Goal: Transaction & Acquisition: Book appointment/travel/reservation

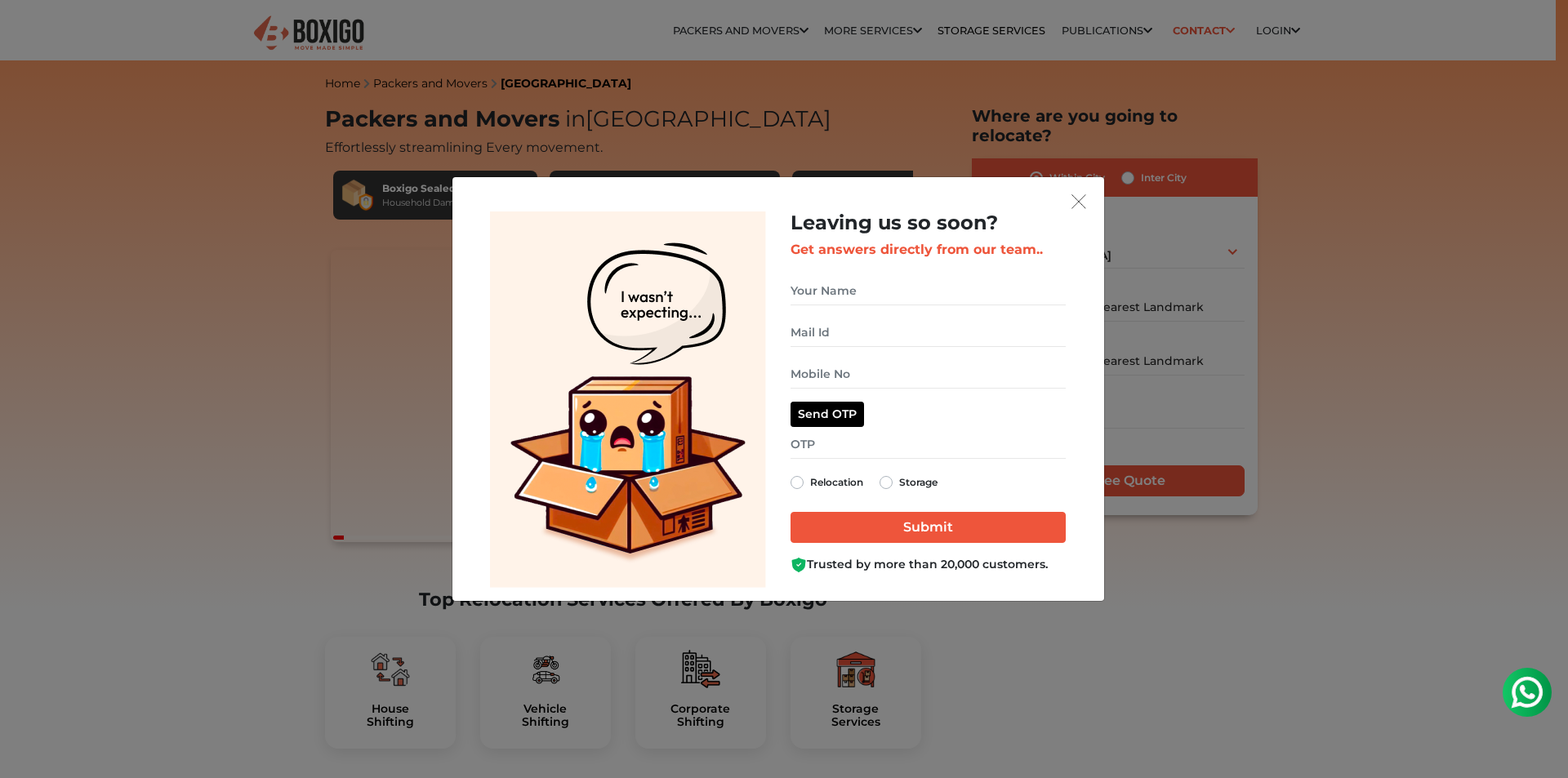
click at [335, 24] on div "Leaving us so soon? Get answers directly from our team.. Relocation Storage" at bounding box center [784, 389] width 1568 height 778
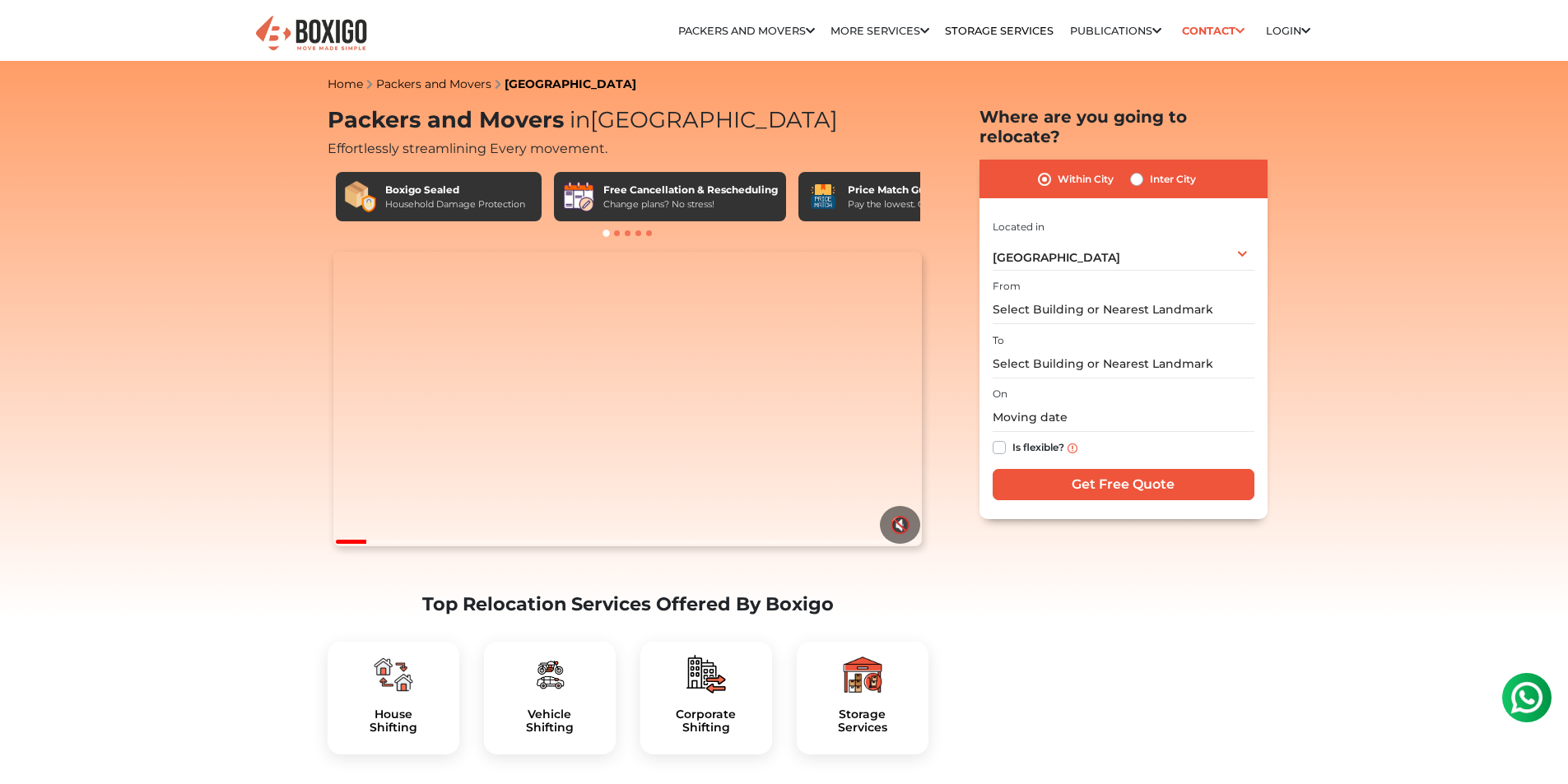
click at [338, 24] on img at bounding box center [311, 35] width 115 height 41
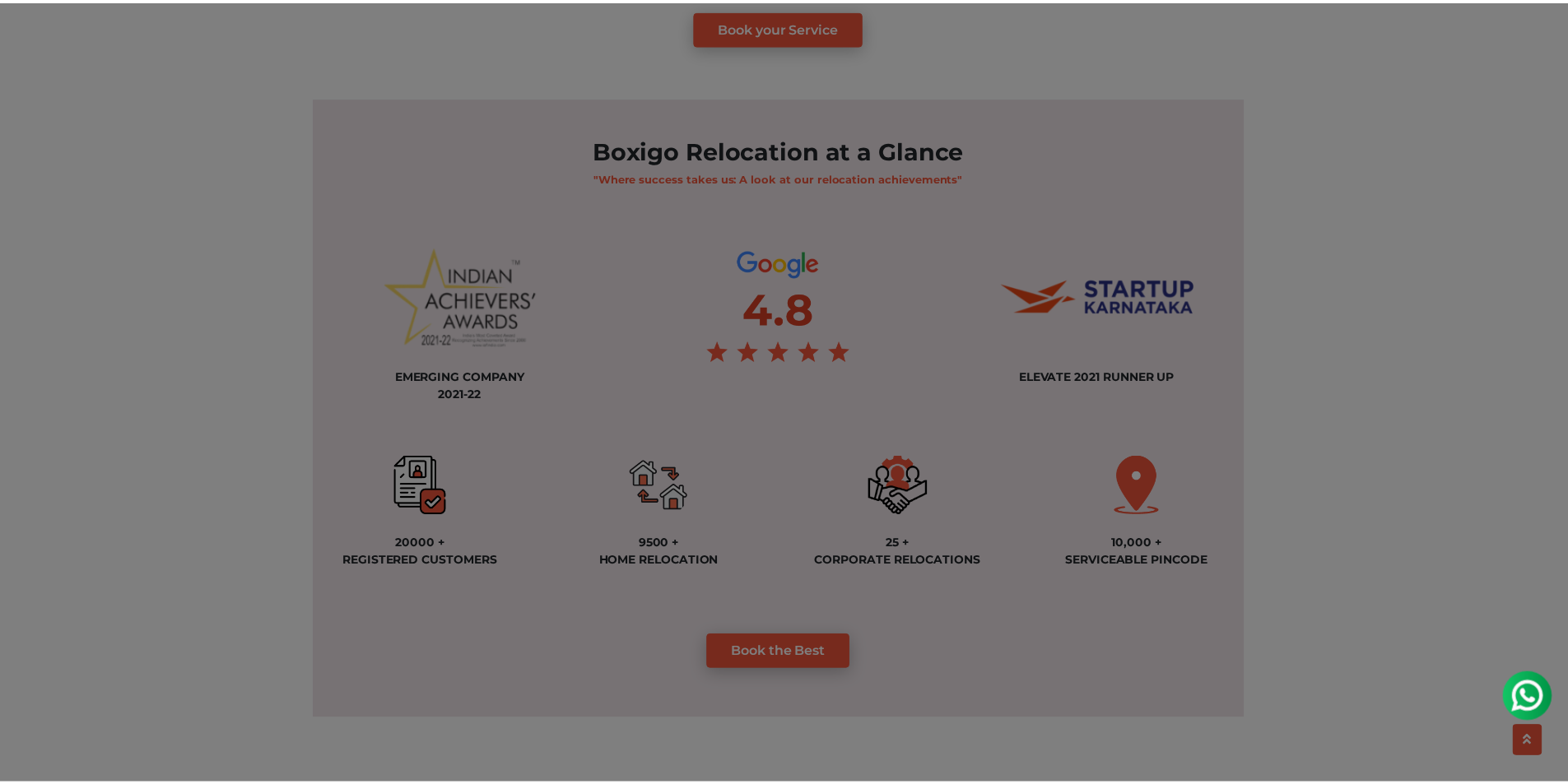
scroll to position [1069, 0]
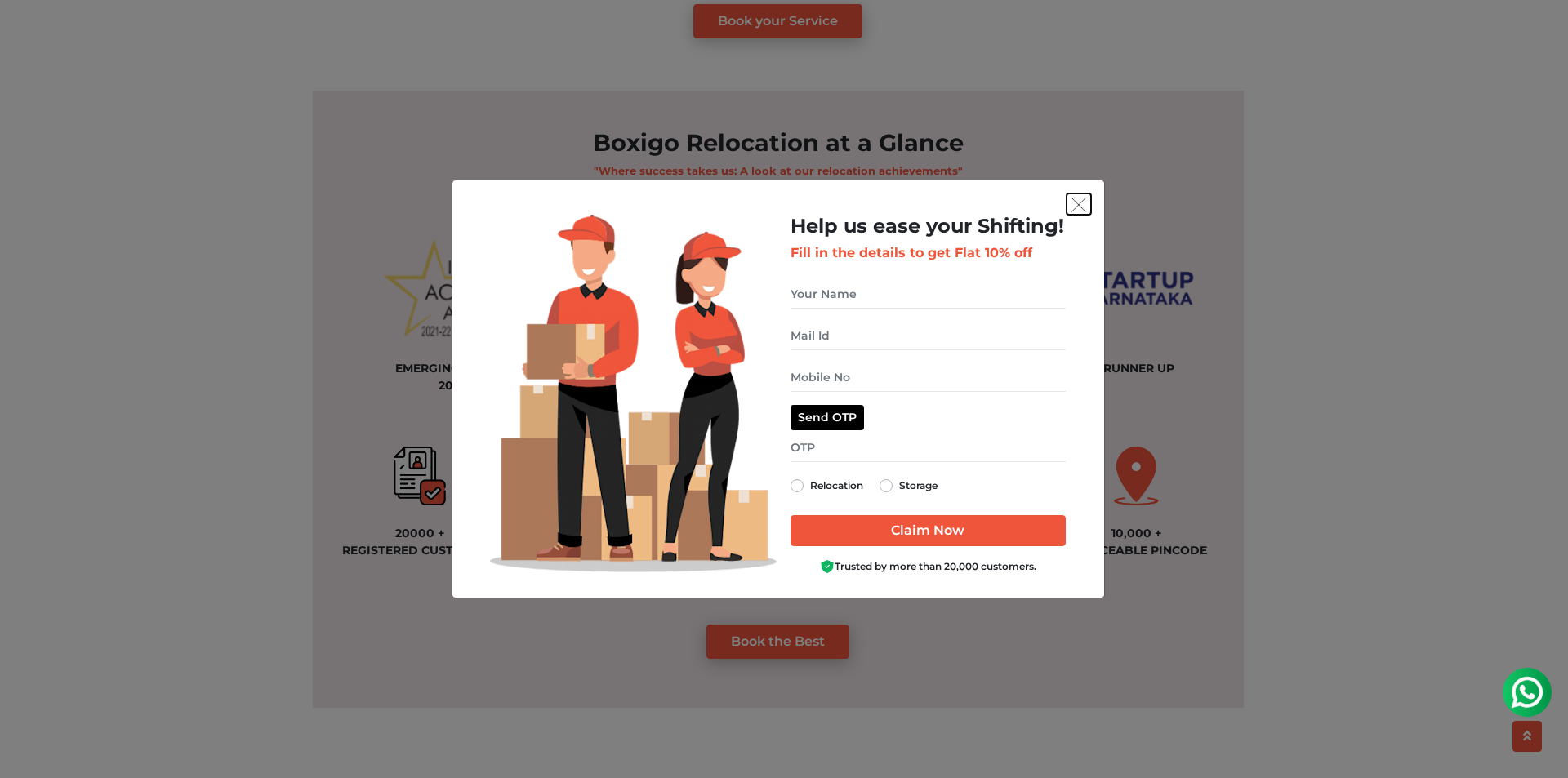
click at [1082, 193] on button "get free quote dialog" at bounding box center [1079, 204] width 25 height 21
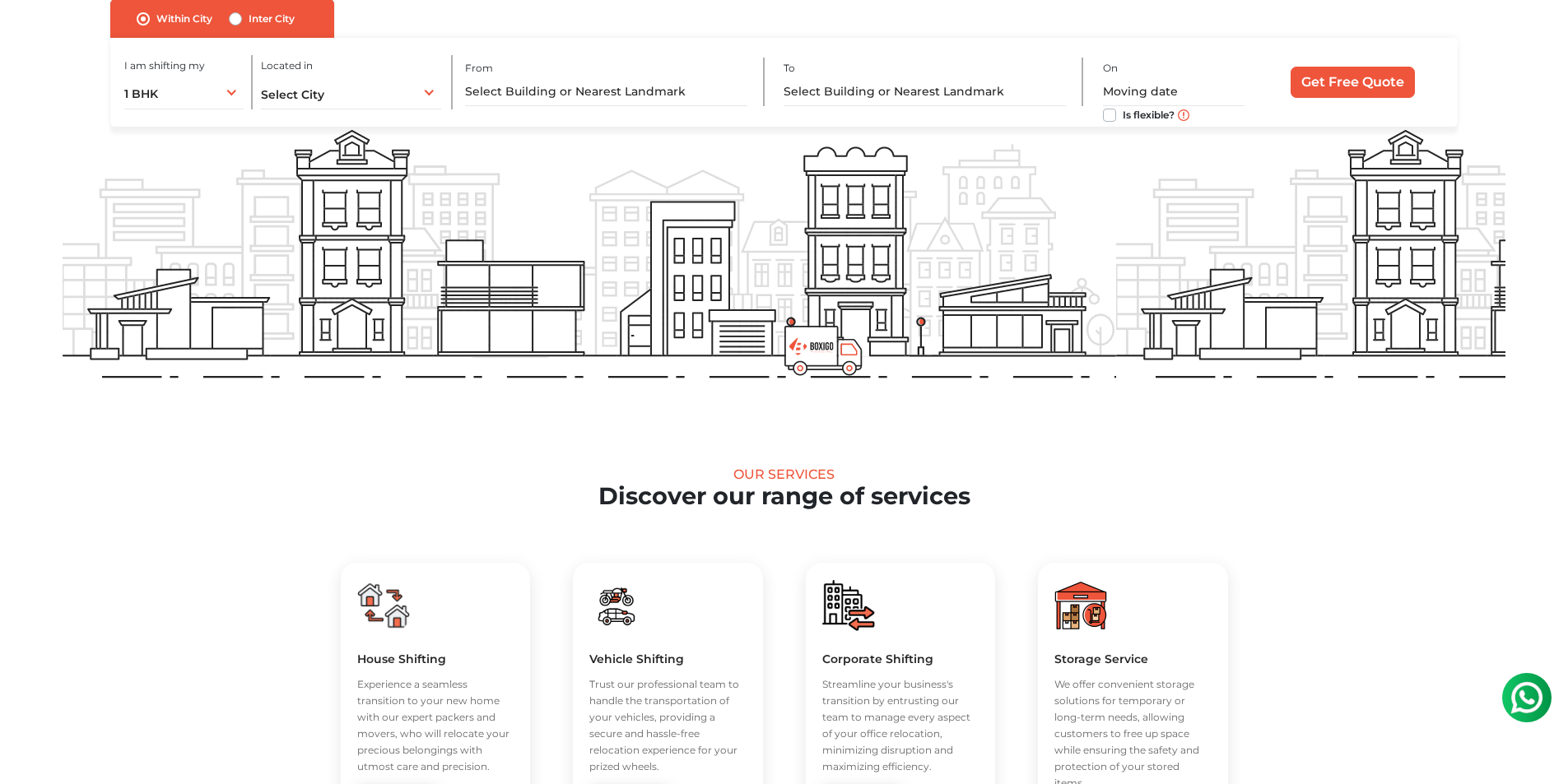
scroll to position [0, 0]
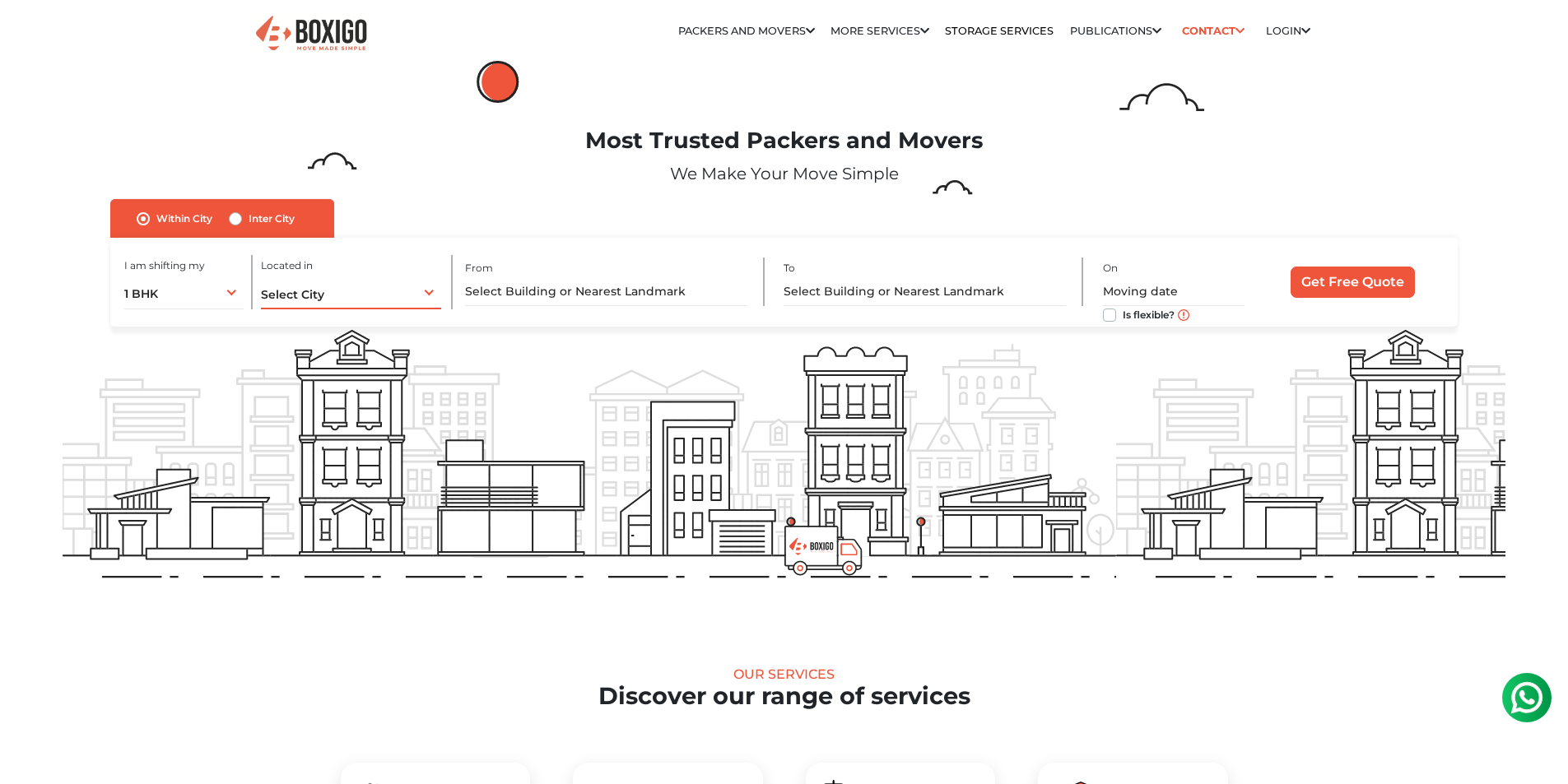
click at [425, 282] on div "Select City Select City Bangalore Bengaluru Bhopal Bhubaneswar Chennai Coimbato…" at bounding box center [351, 291] width 181 height 35
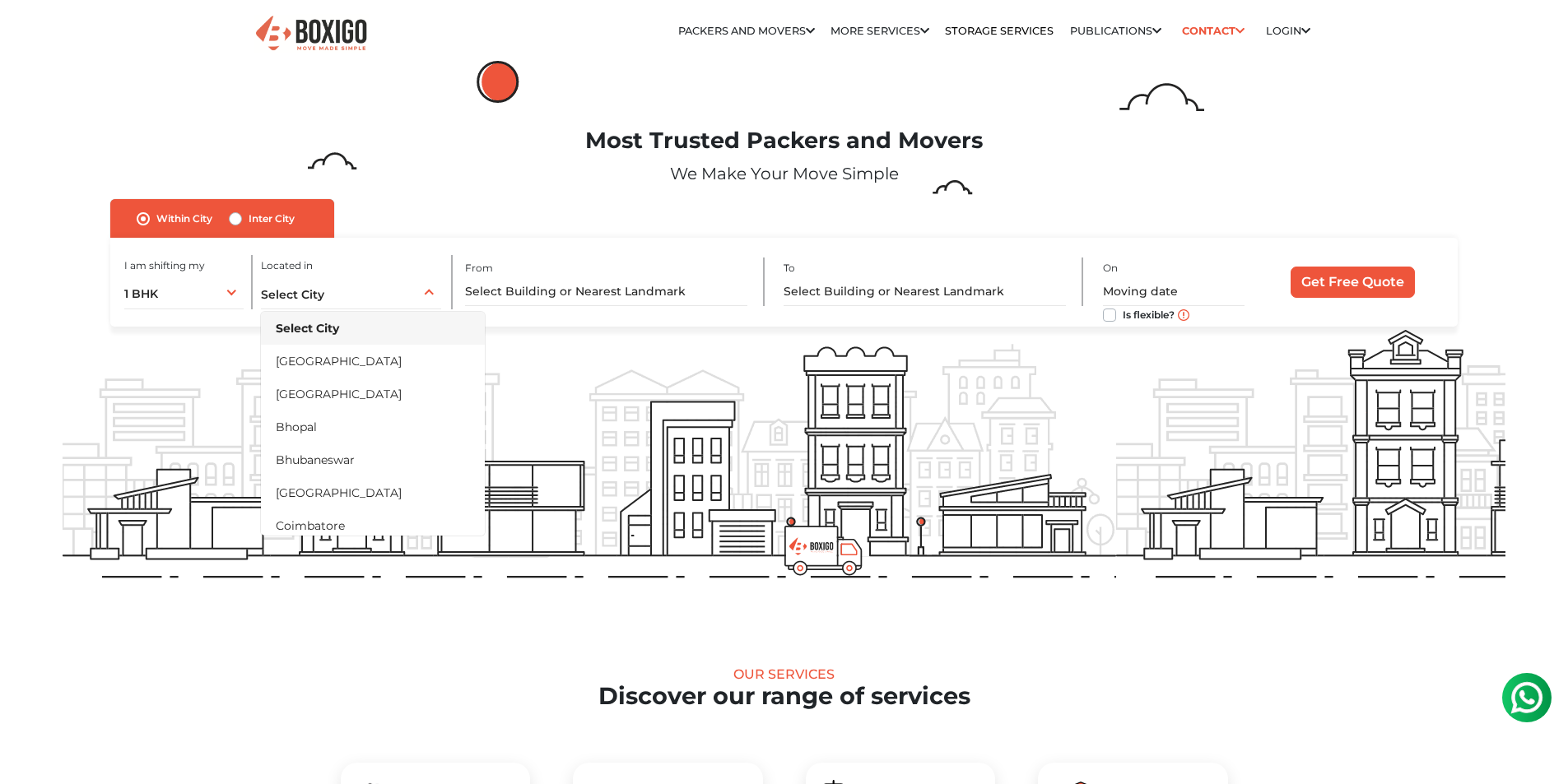
click at [539, 183] on p "We Make Your Move Simple" at bounding box center [784, 174] width 1443 height 25
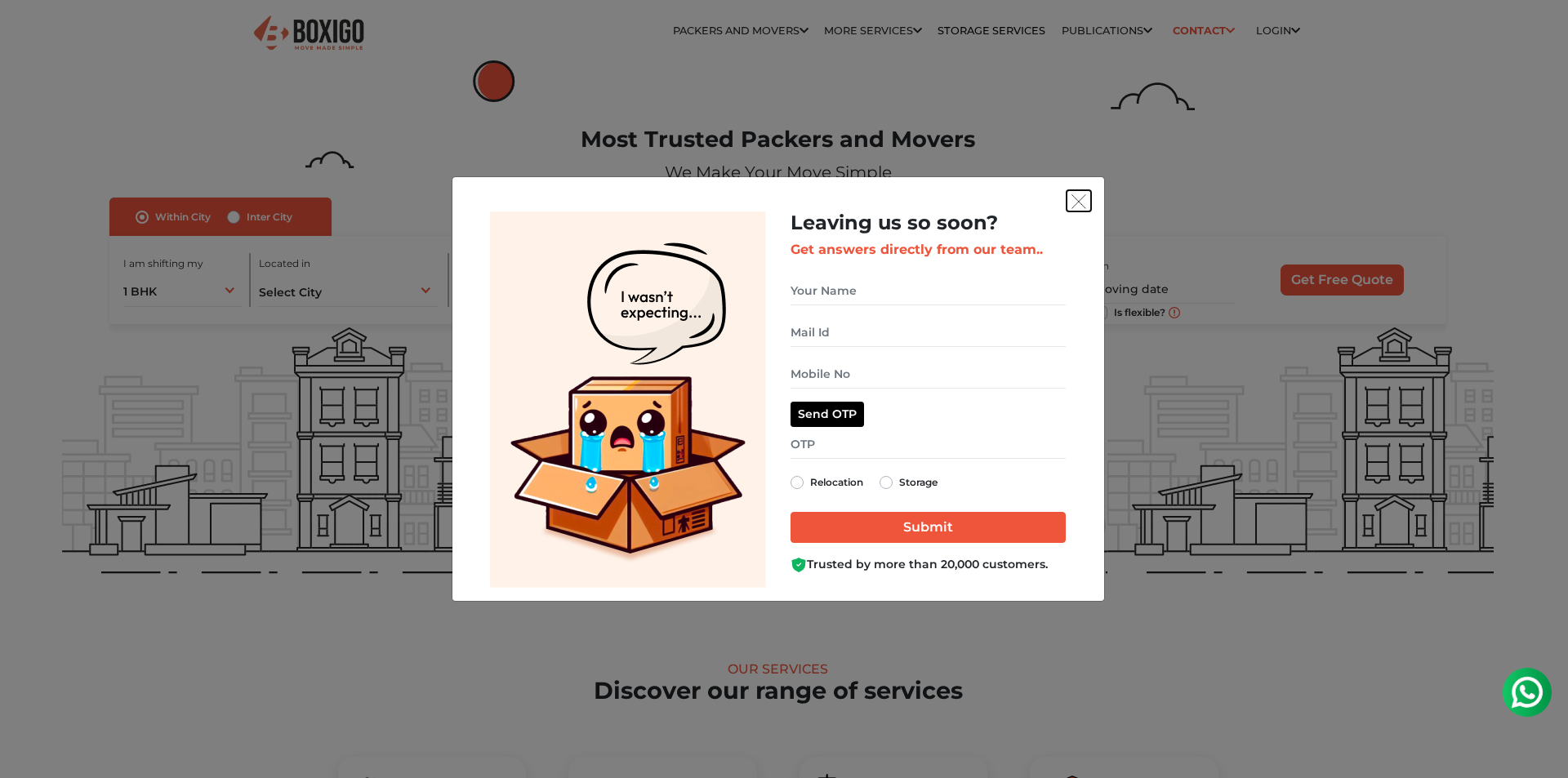
click at [1079, 193] on button "get free quote dialog" at bounding box center [1079, 200] width 25 height 21
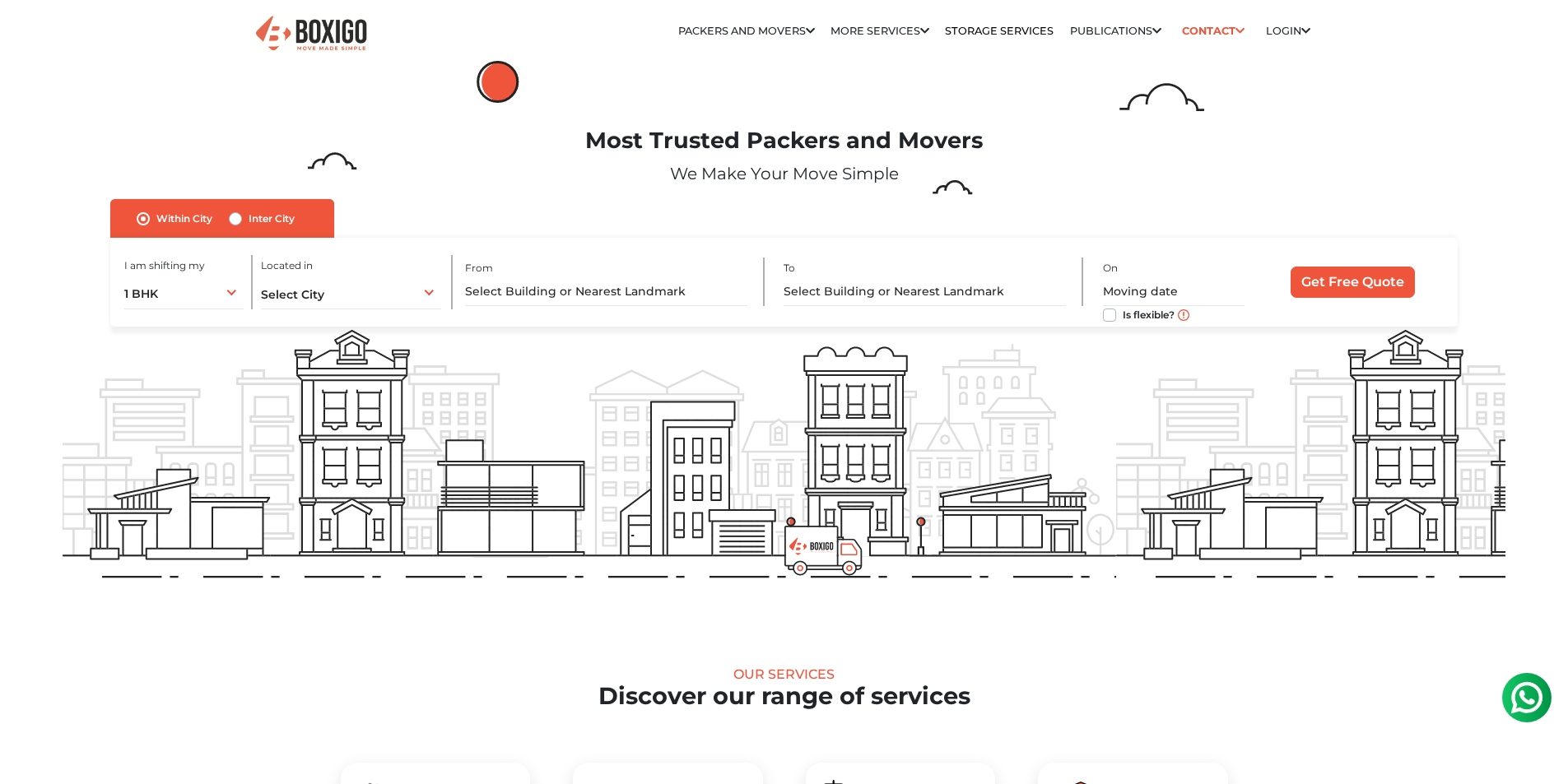
click at [1123, 316] on label "Is flexible?" at bounding box center [1149, 314] width 52 height 18
click at [1110, 316] on input "Is flexible?" at bounding box center [1109, 314] width 13 height 17
click at [1123, 317] on label "Is flexible?" at bounding box center [1149, 314] width 52 height 18
click at [1110, 317] on input "Is flexible?" at bounding box center [1109, 314] width 13 height 17
checkbox input "false"
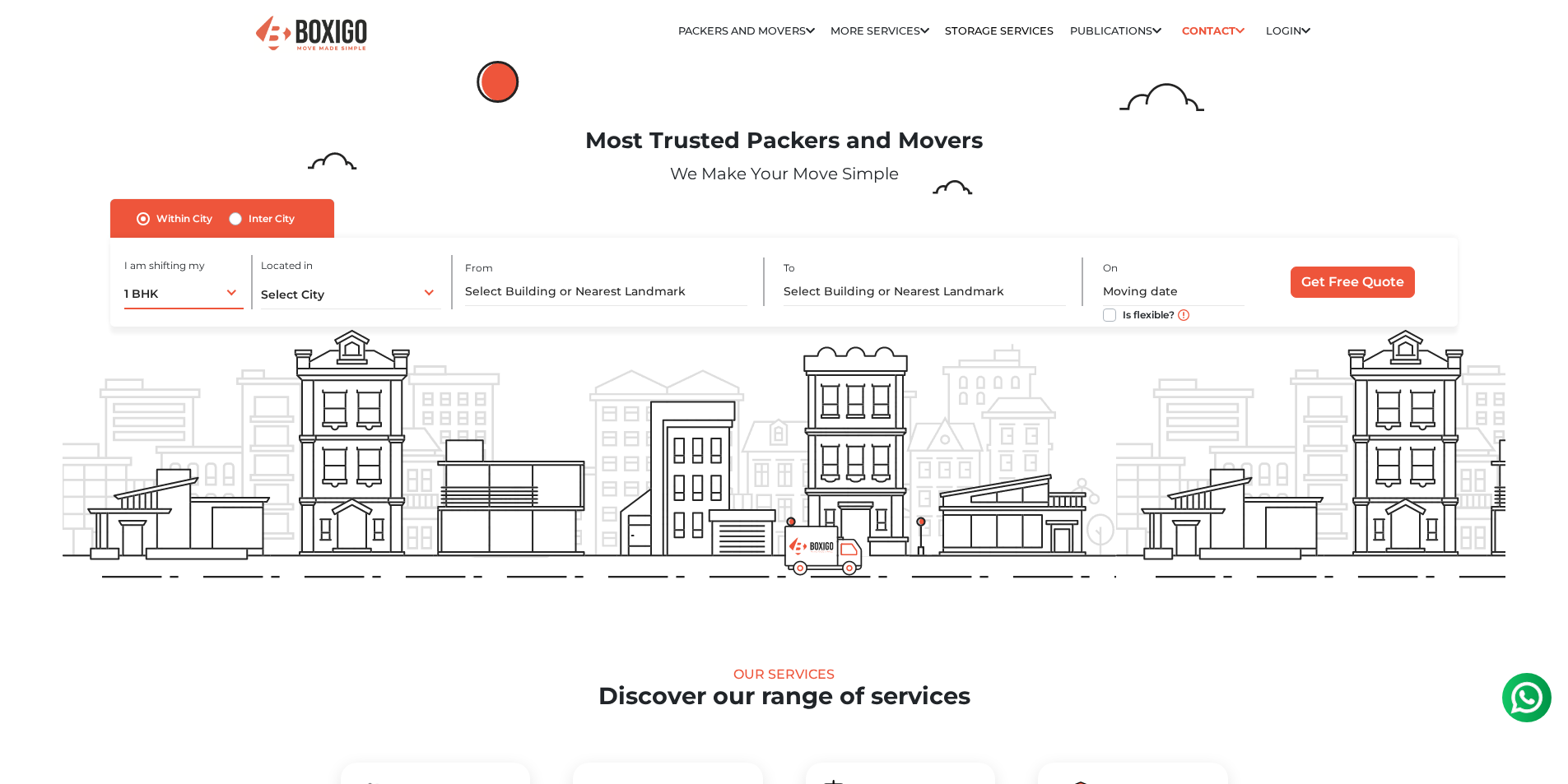
click at [225, 293] on div "1 BHK 1 BHK 2 BHK 3 BHK 3 + BHK FEW ITEMS" at bounding box center [184, 291] width 121 height 35
click at [193, 363] on li "2 BHK" at bounding box center [236, 360] width 224 height 33
click at [332, 301] on div "Select City Select City Bangalore Bengaluru Bhopal Bhubaneswar Chennai Coimbato…" at bounding box center [351, 291] width 181 height 35
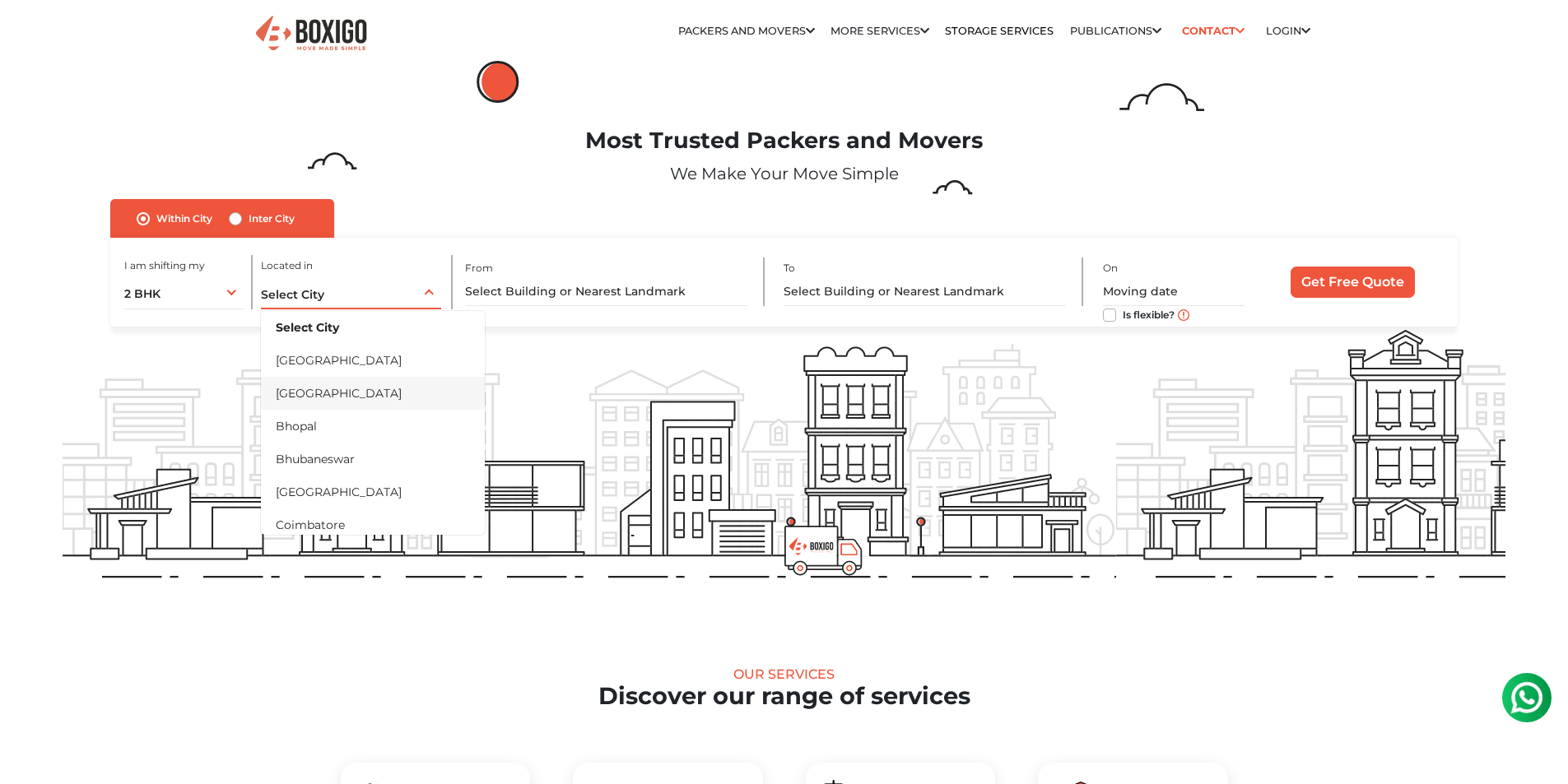
click at [332, 387] on li "[GEOGRAPHIC_DATA]" at bounding box center [372, 392] width 224 height 33
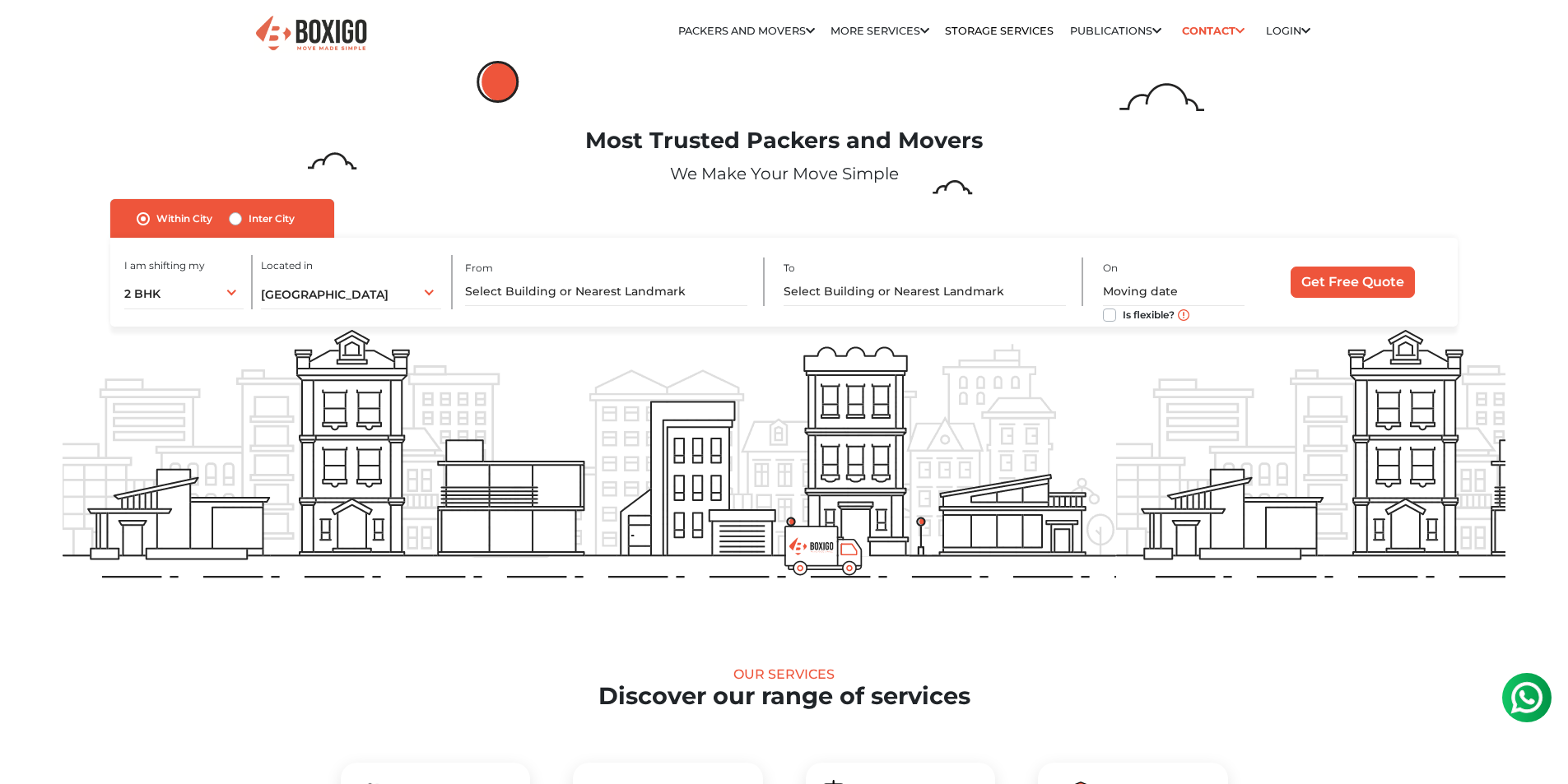
click at [651, 275] on div "From" at bounding box center [615, 282] width 300 height 49
click at [651, 294] on input "text" at bounding box center [606, 291] width 283 height 29
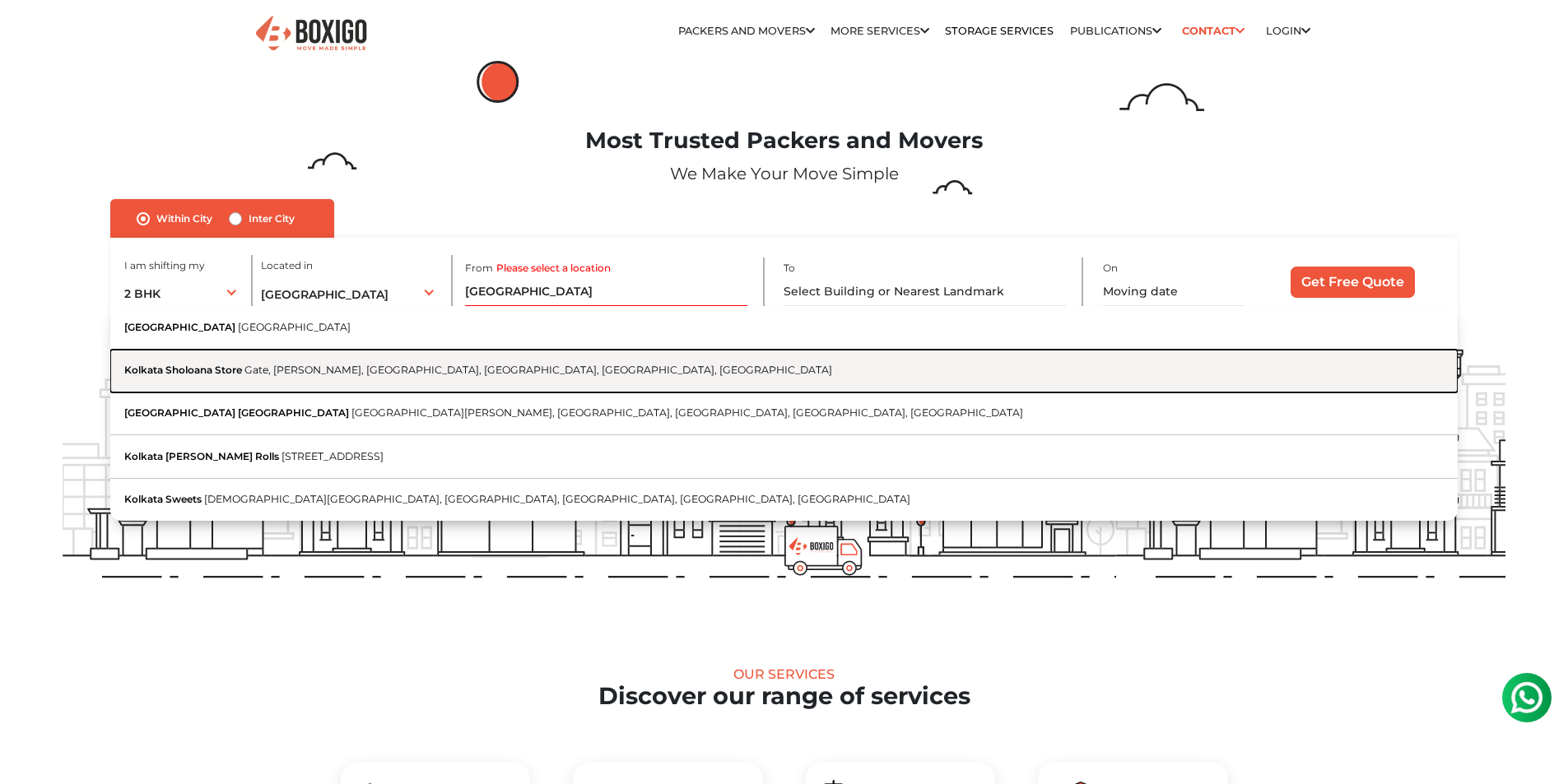
click at [332, 378] on button "Kolkata Sholoana Store Gate, Lakshminarayana Pura, Kundalahalli, Marathahalli, …" at bounding box center [783, 371] width 1346 height 43
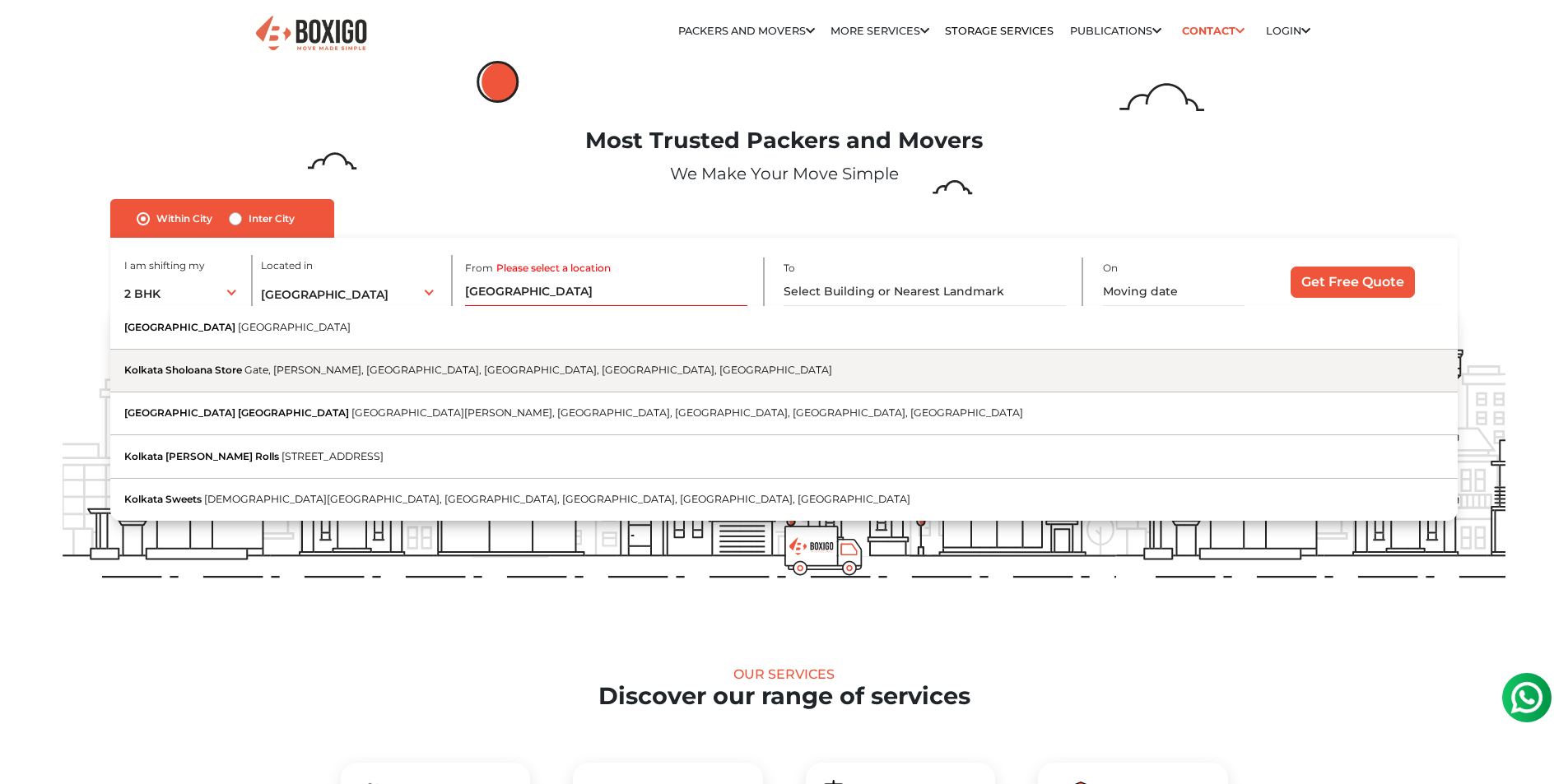
type input "Kolkata Sholoana Store, Gate, Lakshminarayana Pura, Kundalahalli, Marathahalli,…"
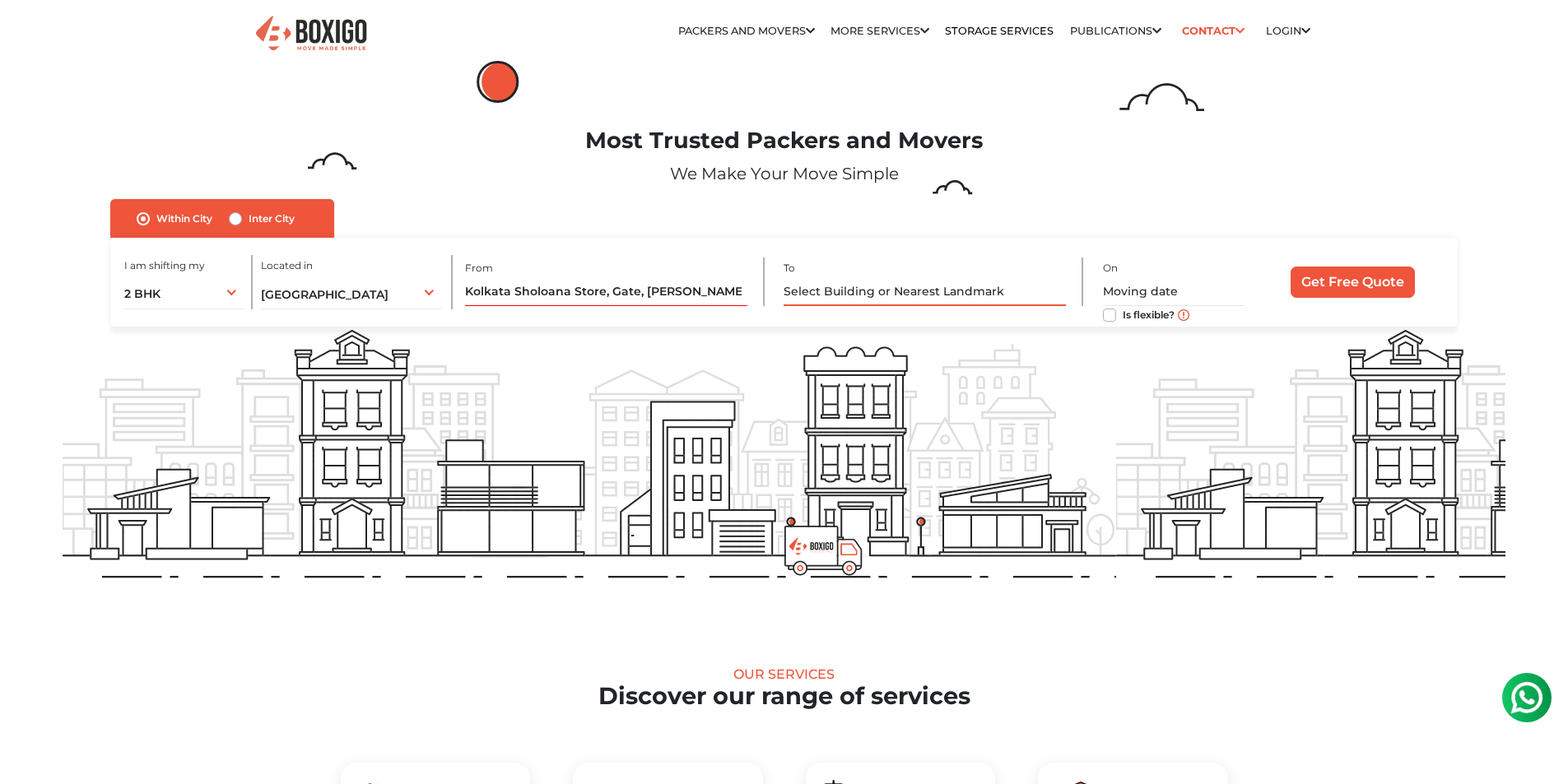
click at [932, 289] on input "text" at bounding box center [924, 291] width 283 height 29
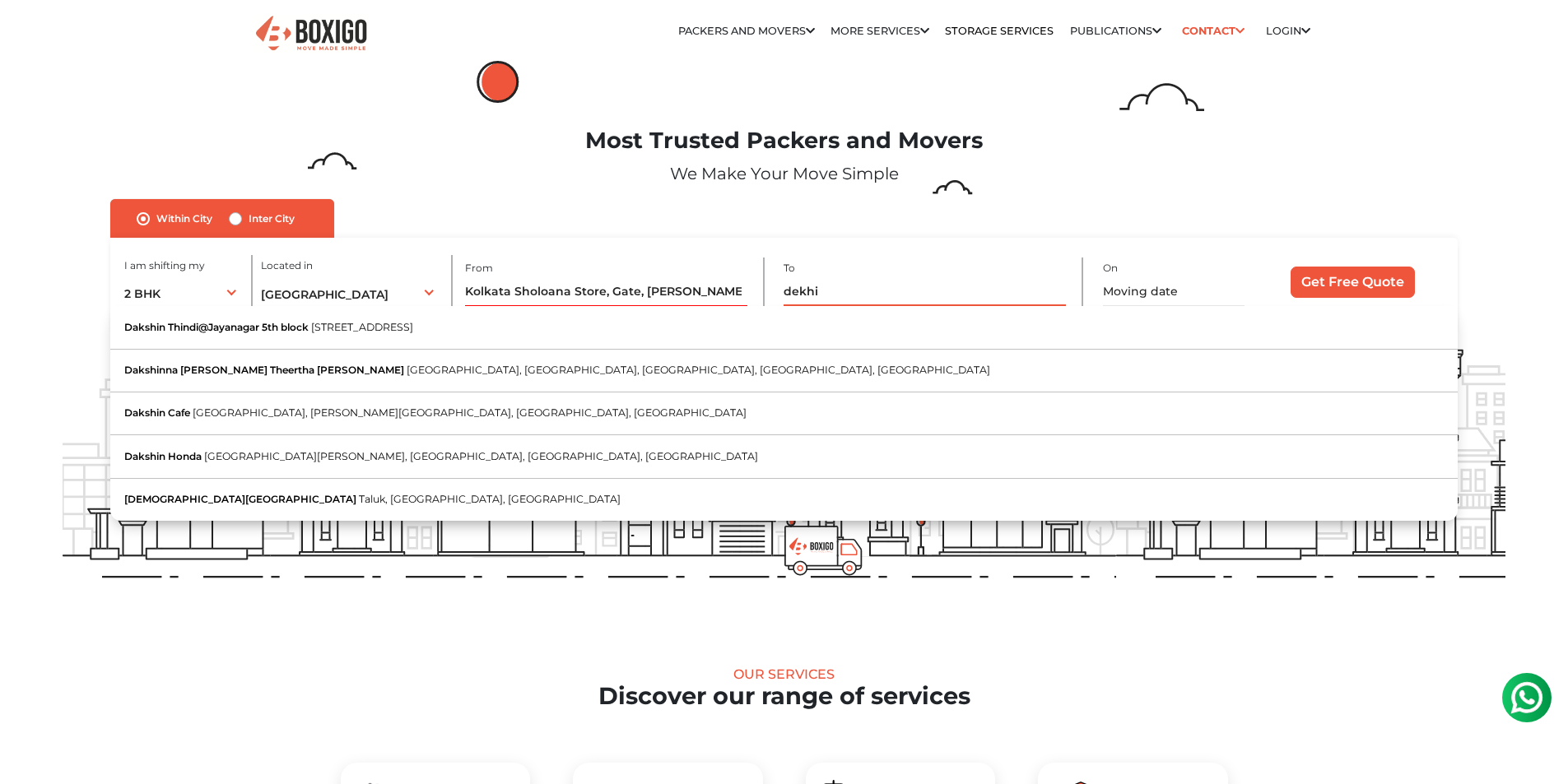
drag, startPoint x: 831, startPoint y: 290, endPoint x: 764, endPoint y: 291, distance: 67.0
click at [764, 291] on div "I am shifting my 1 BHK 2 BHK 3 BHK 3 + BHK FEW ITEMS 2 BHK 1 BHK 2 BHK 3 BHK 3 …" at bounding box center [783, 282] width 1346 height 89
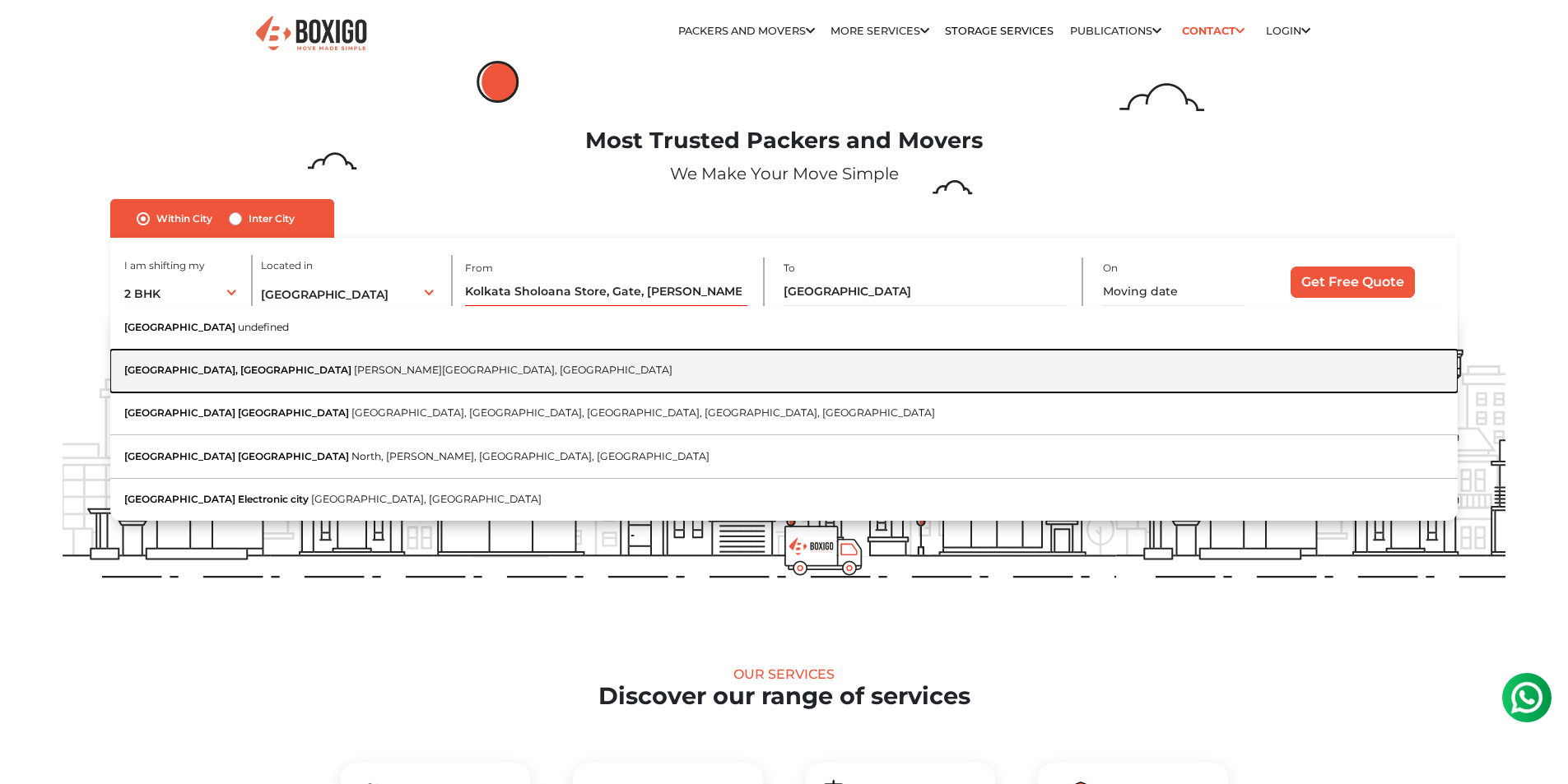
click at [184, 363] on span "Delhi Public School, Bangalore East" at bounding box center [238, 369] width 227 height 12
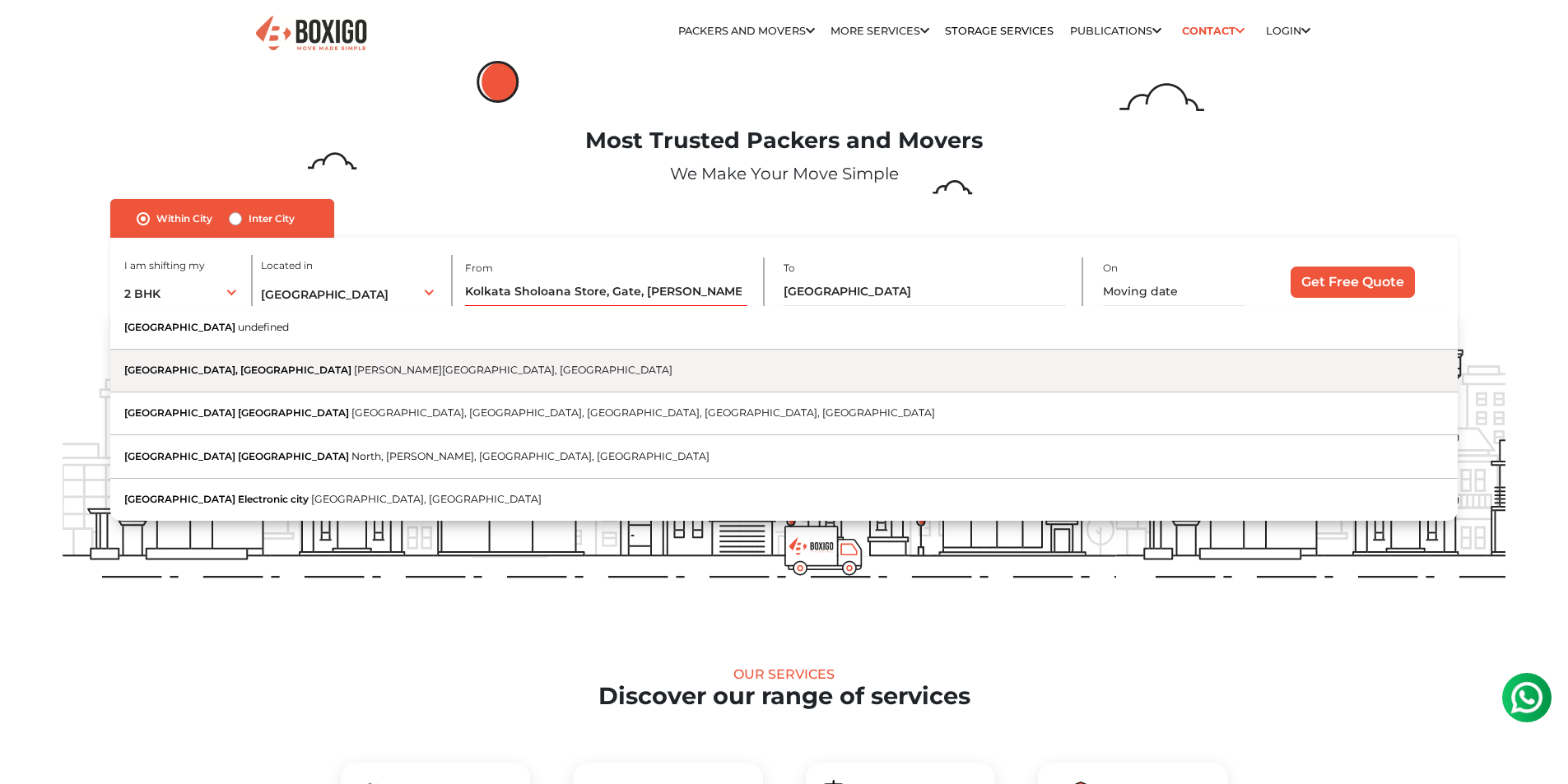
type input "Delhi Public School, Bangalore East, Kodati Sulikunte Road, Sulikunte, Bengalur…"
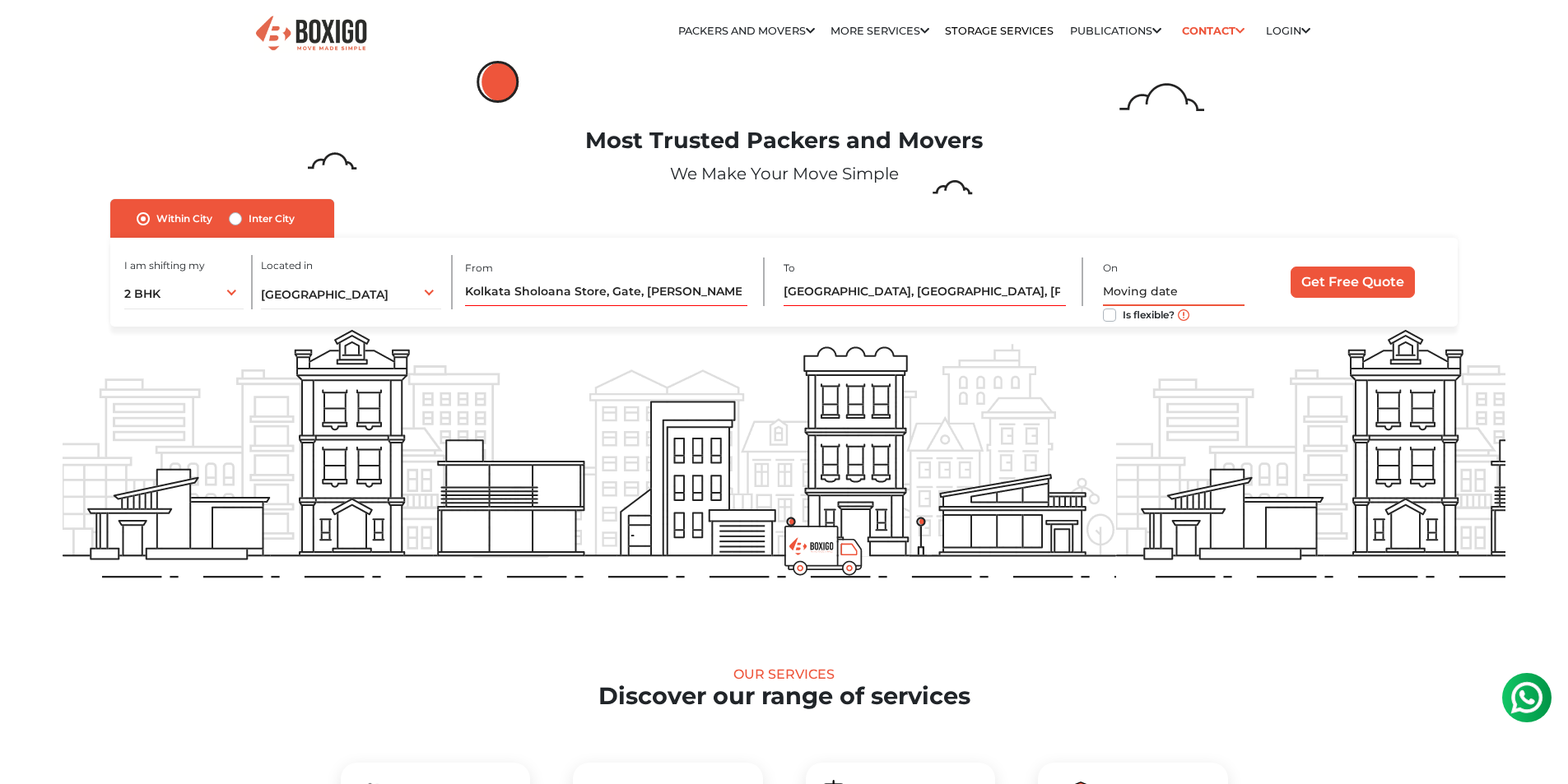
click at [1132, 288] on input "text" at bounding box center [1174, 291] width 142 height 29
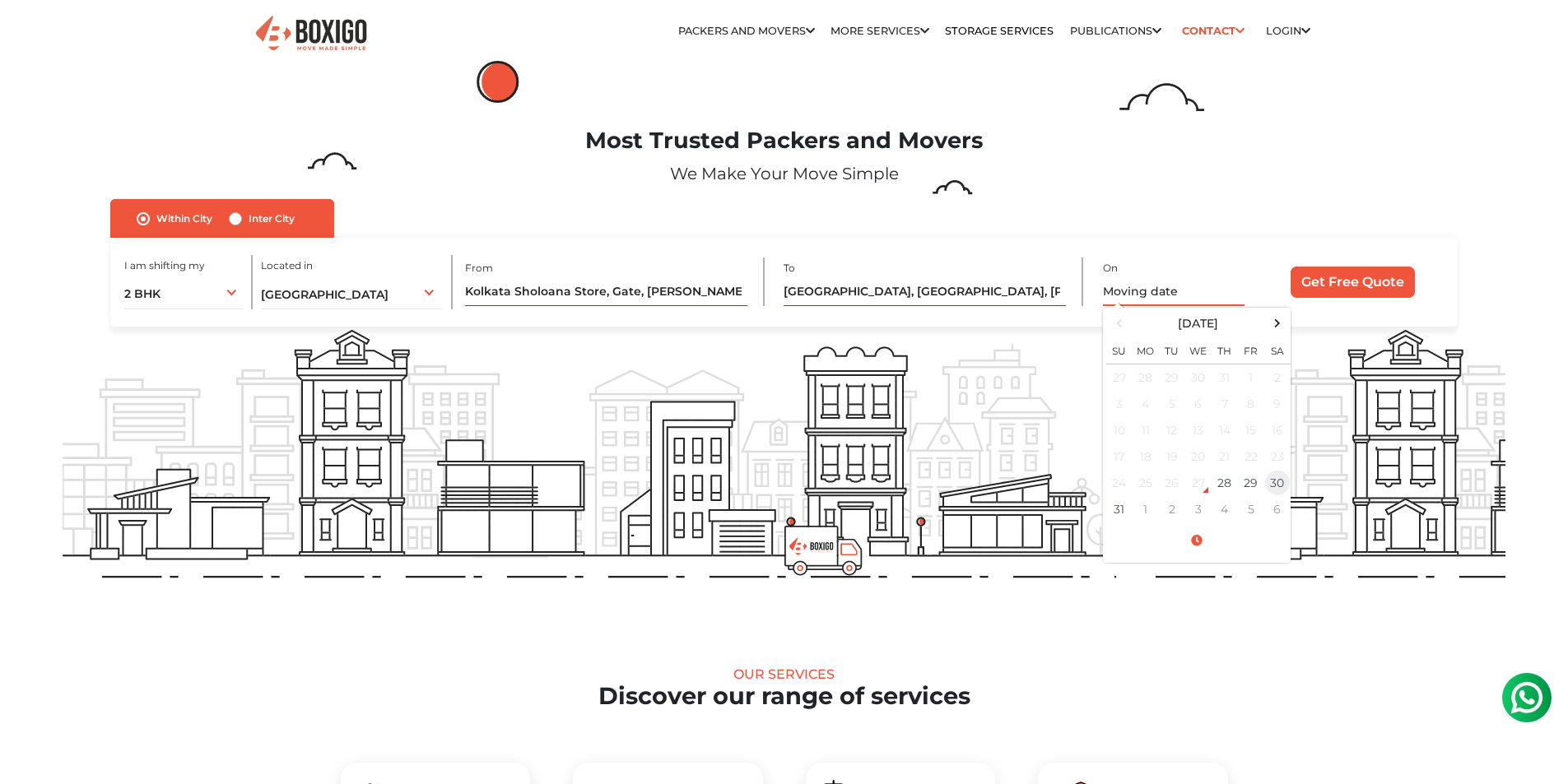
click at [1275, 480] on td "30" at bounding box center [1277, 483] width 27 height 27
type input "08/30/2025 12:00 AM"
click at [942, 323] on div "I am shifting my 1 BHK 2 BHK 3 BHK 3 + BHK FEW ITEMS 2 BHK 1 BHK 2 BHK 3 BHK 3 …" at bounding box center [783, 282] width 1346 height 89
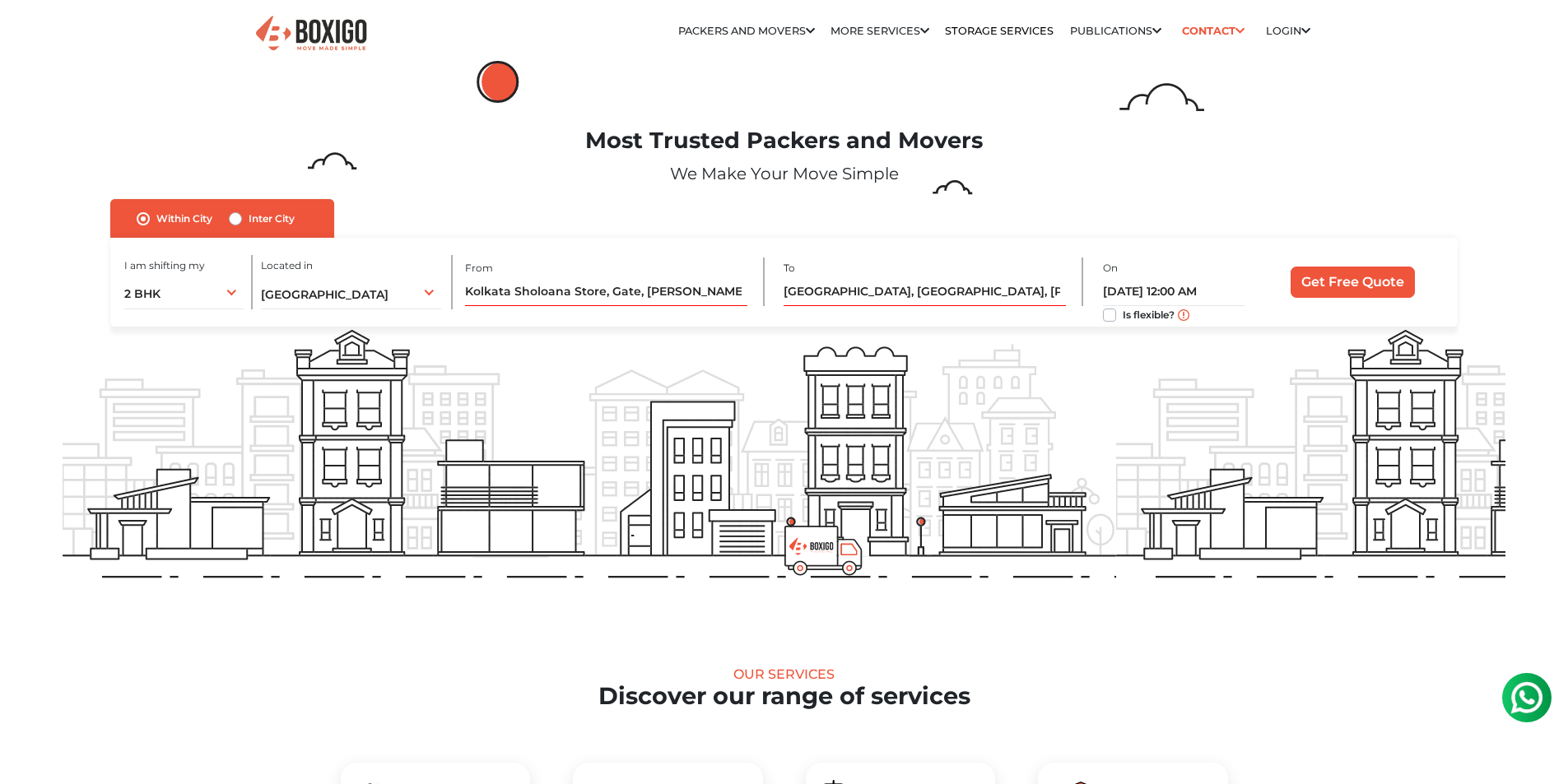
click at [1123, 310] on label "Is flexible?" at bounding box center [1149, 314] width 52 height 18
click at [1110, 310] on input "Is flexible?" at bounding box center [1109, 314] width 13 height 17
checkbox input "true"
click at [1346, 288] on input "Get Free Quote" at bounding box center [1353, 282] width 124 height 31
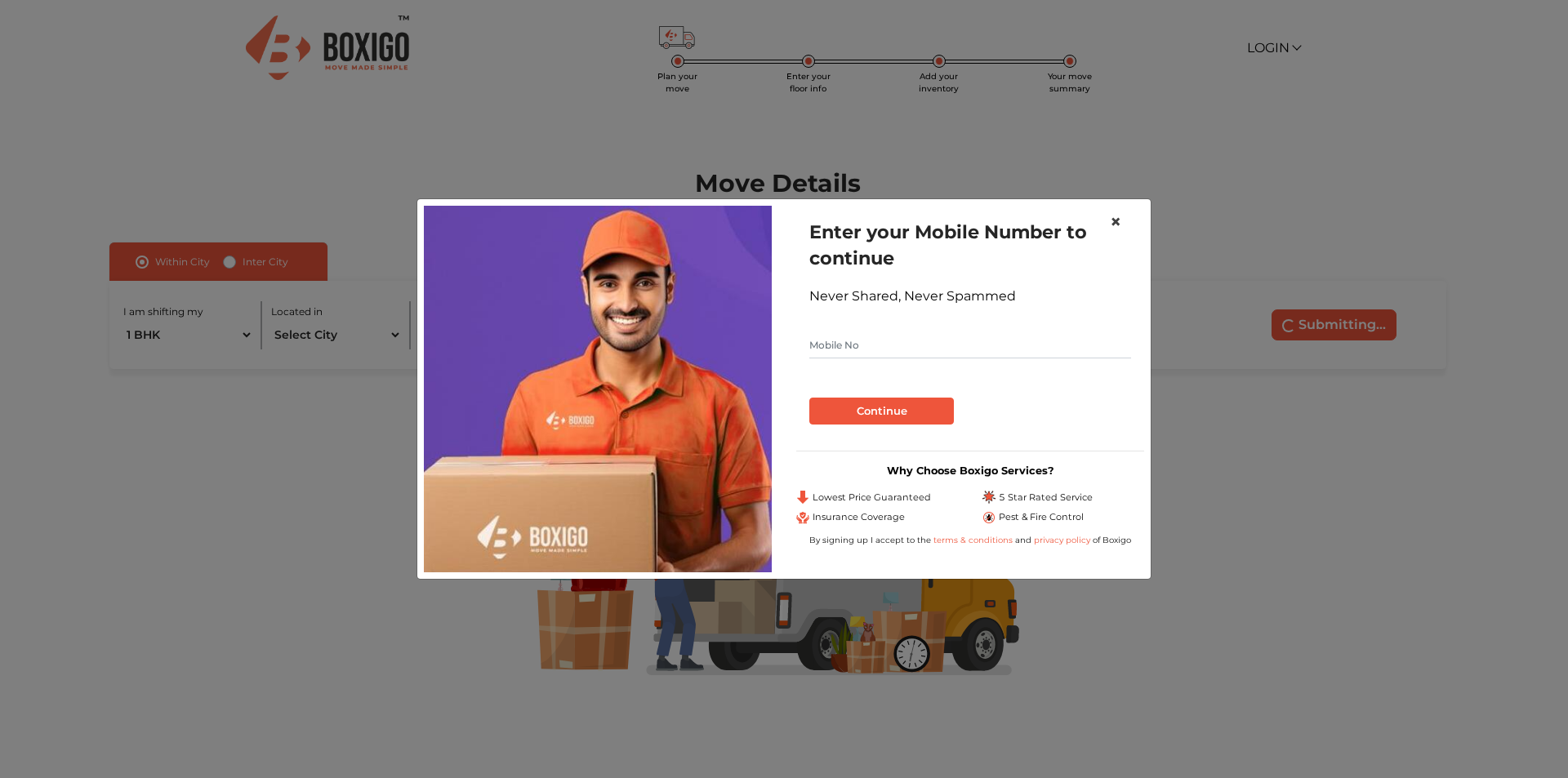
click at [1118, 219] on span "×" at bounding box center [1115, 222] width 11 height 24
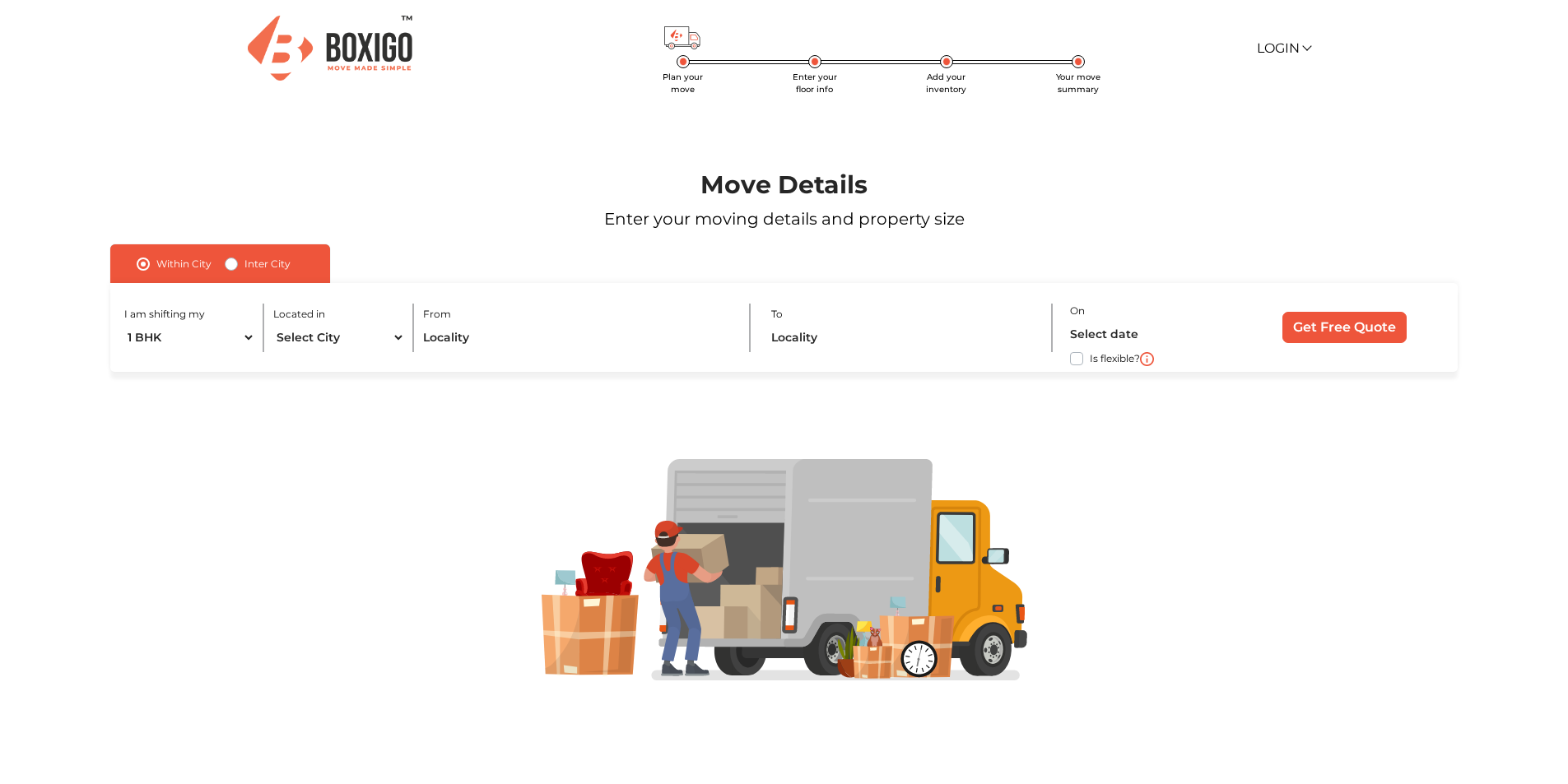
click at [349, 51] on img at bounding box center [331, 48] width 165 height 65
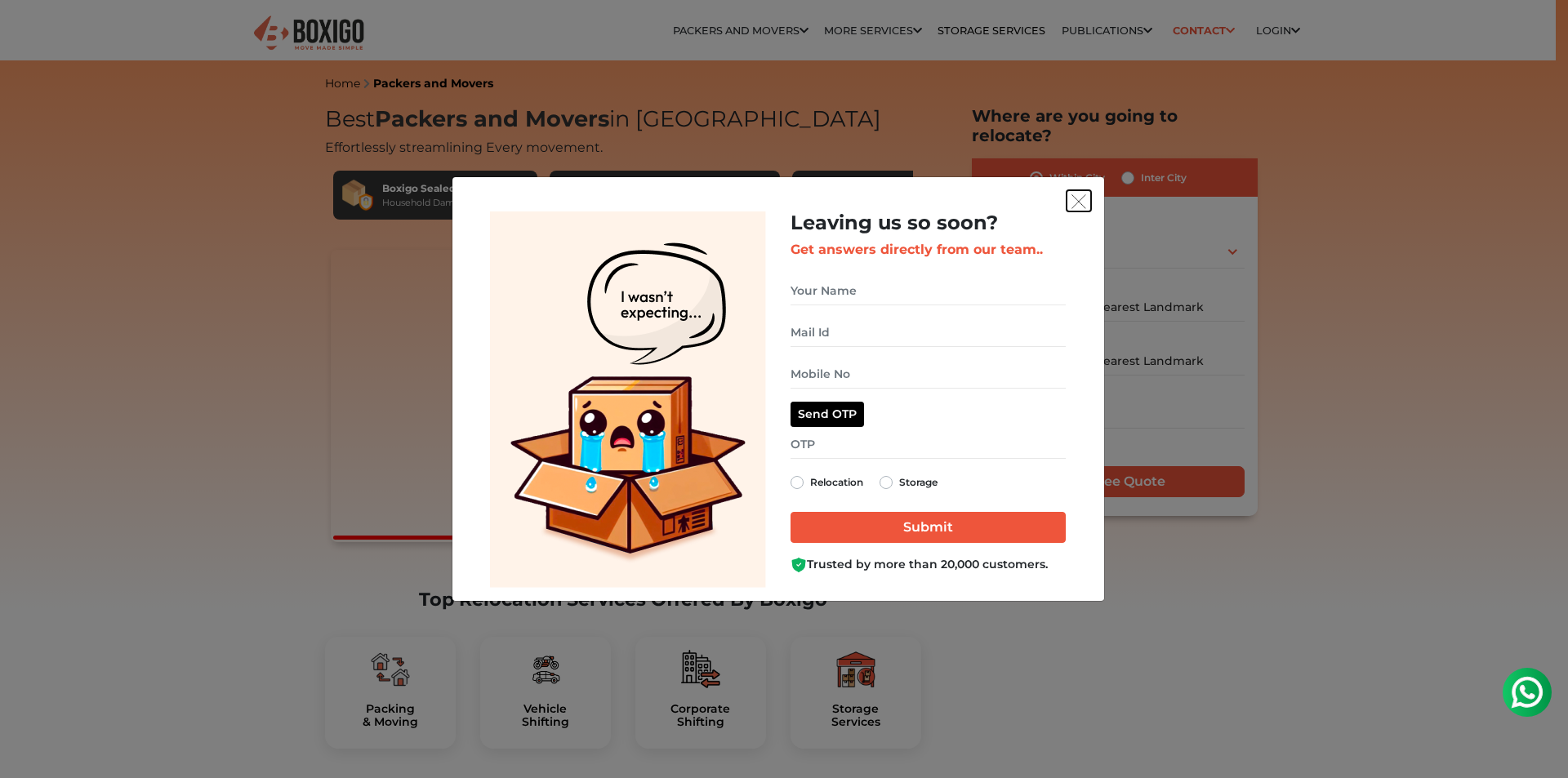
click at [1080, 196] on img "get free quote dialog" at bounding box center [1078, 201] width 15 height 15
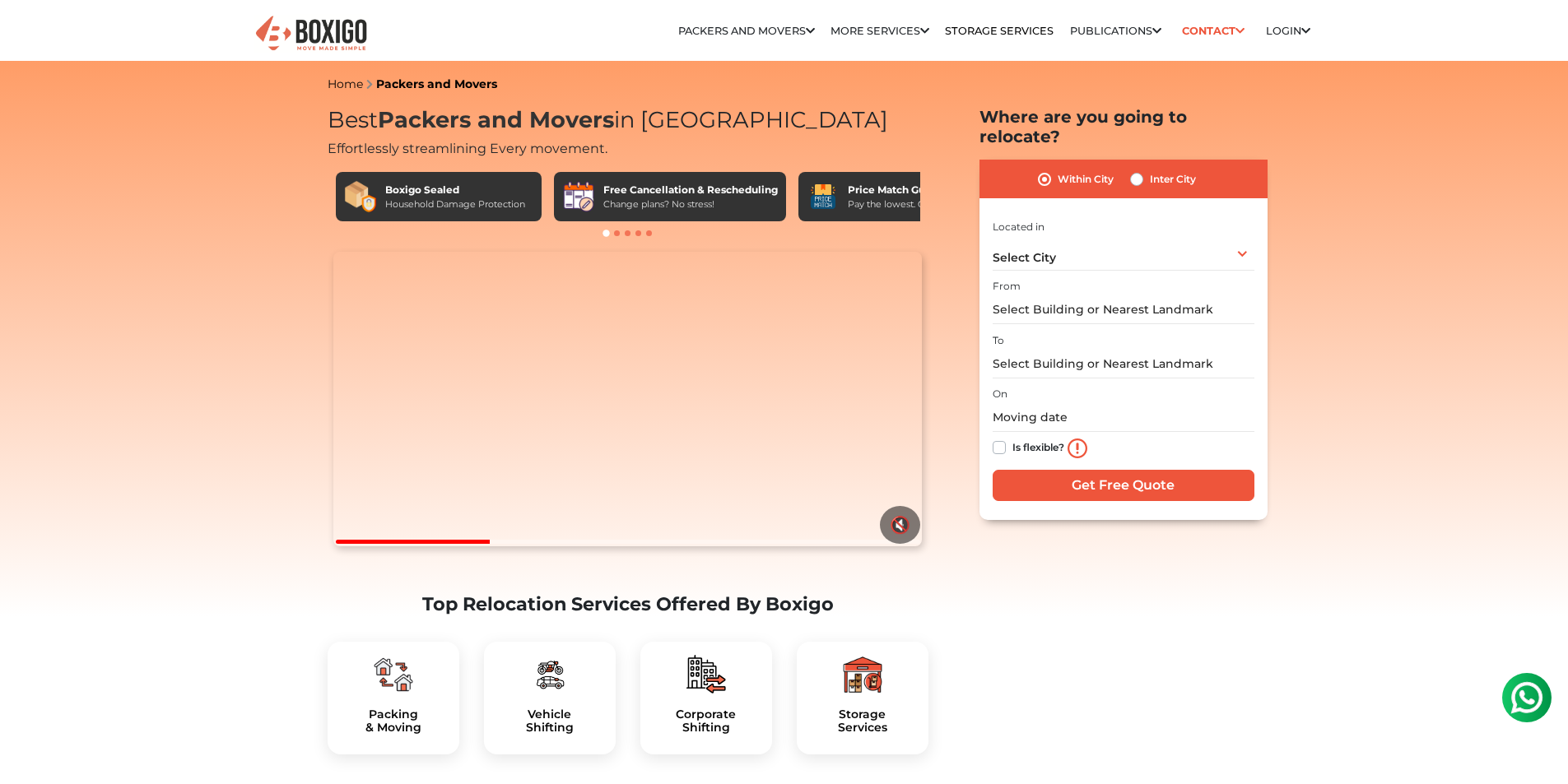
click at [314, 35] on img at bounding box center [311, 35] width 115 height 41
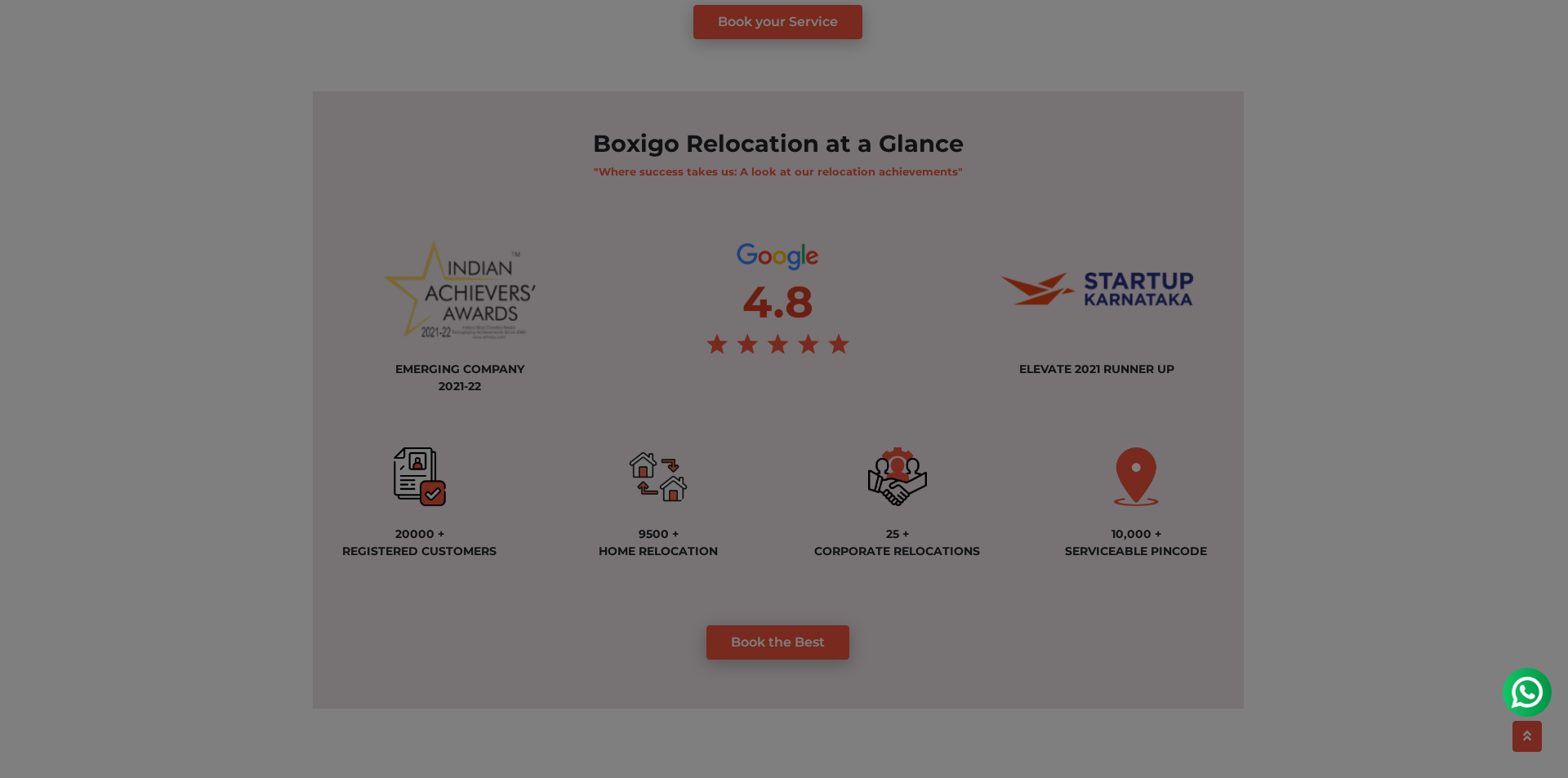
scroll to position [1061, 0]
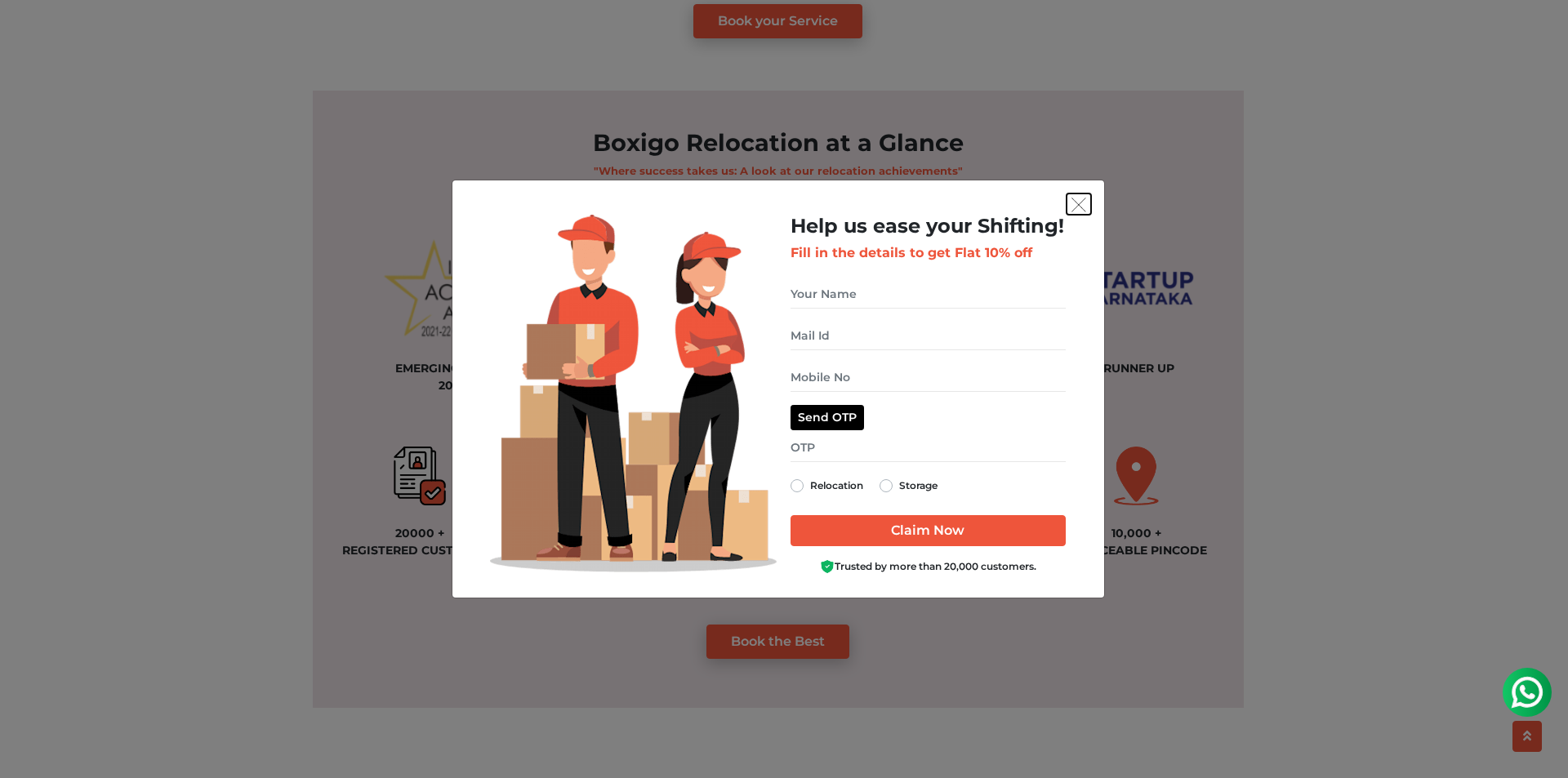
click at [1080, 203] on img "get free quote dialog" at bounding box center [1078, 205] width 15 height 15
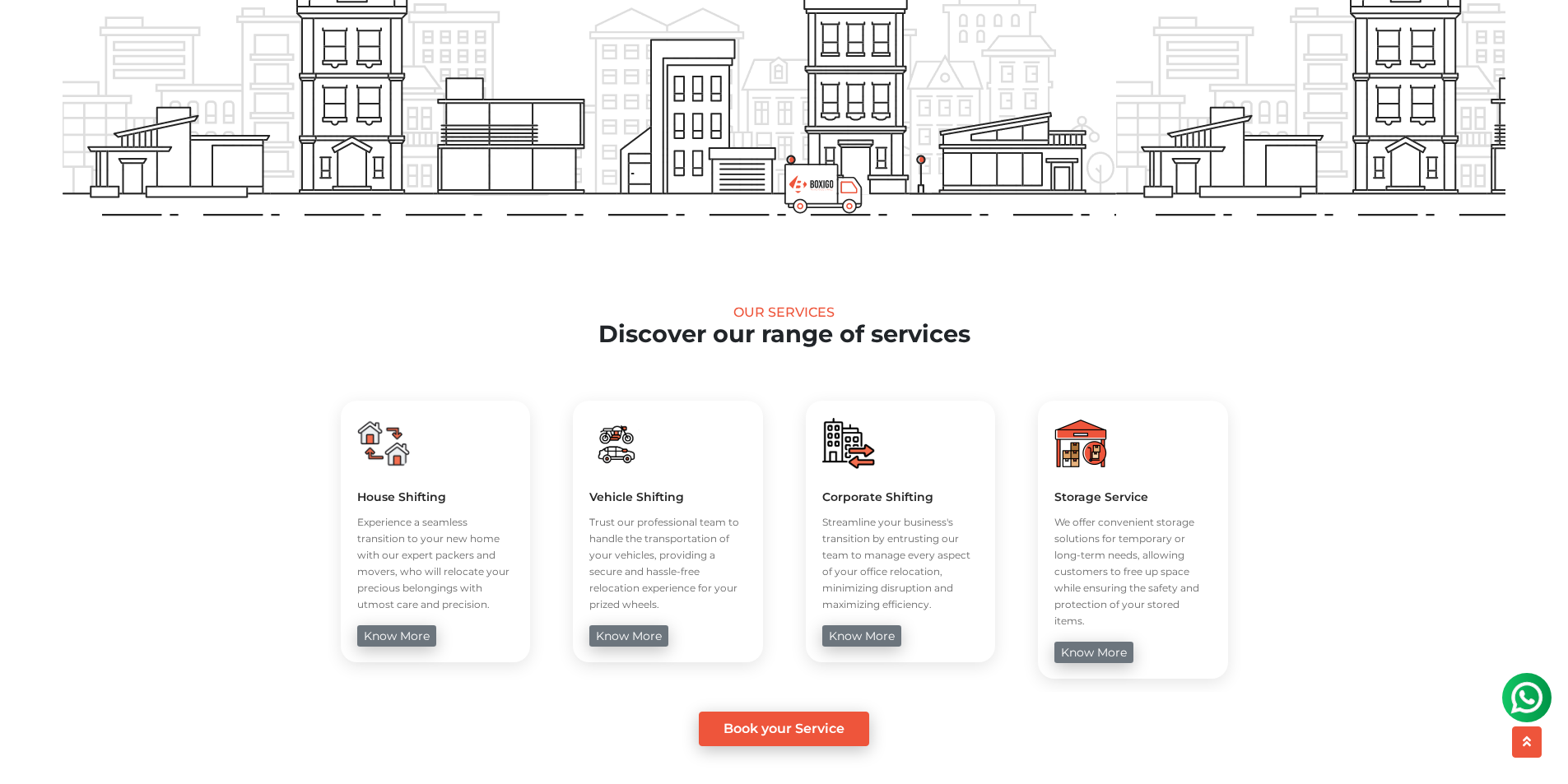
scroll to position [0, 0]
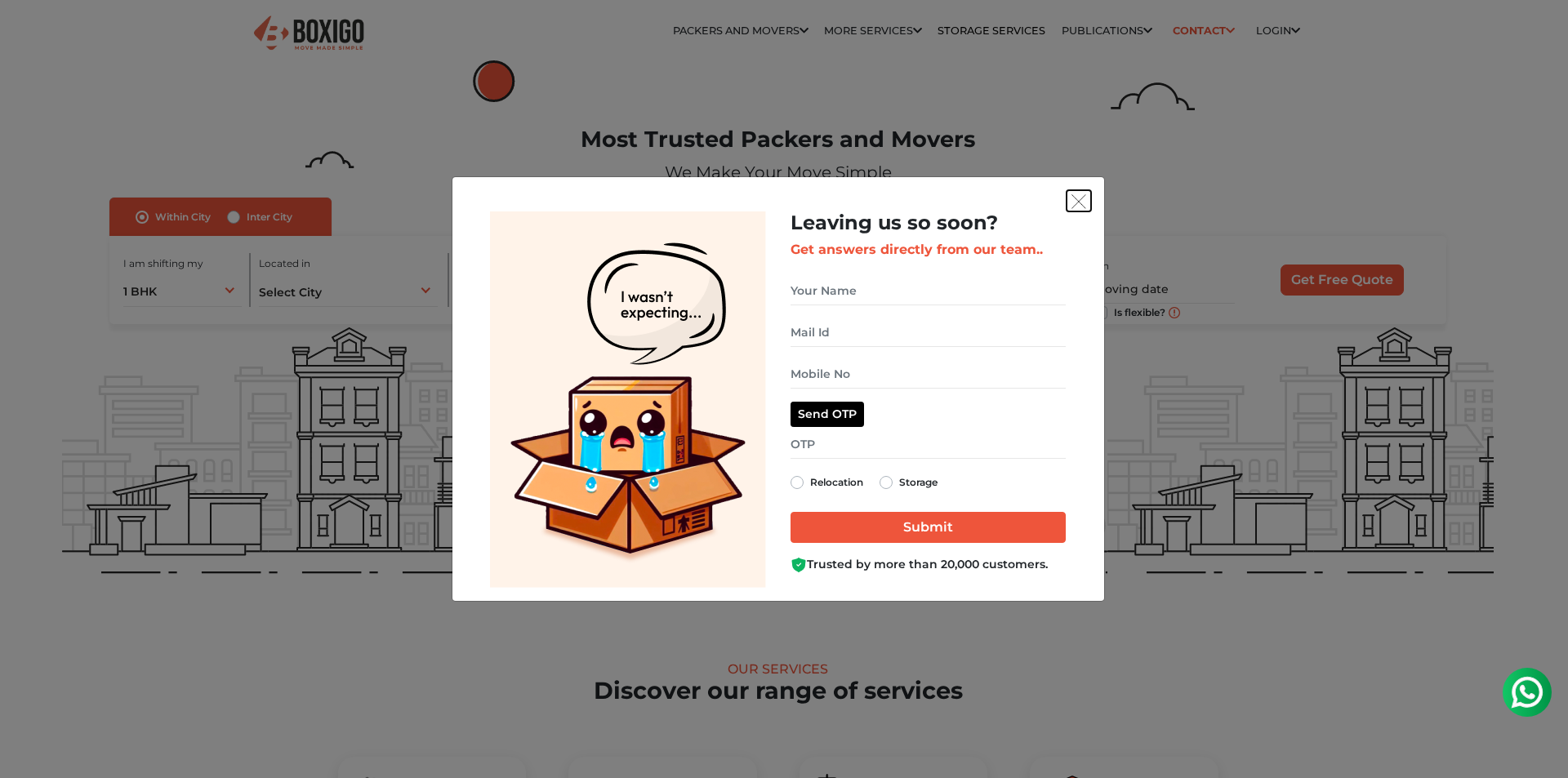
click at [1083, 200] on img "get free quote dialog" at bounding box center [1078, 201] width 15 height 15
